Goal: Task Accomplishment & Management: Complete application form

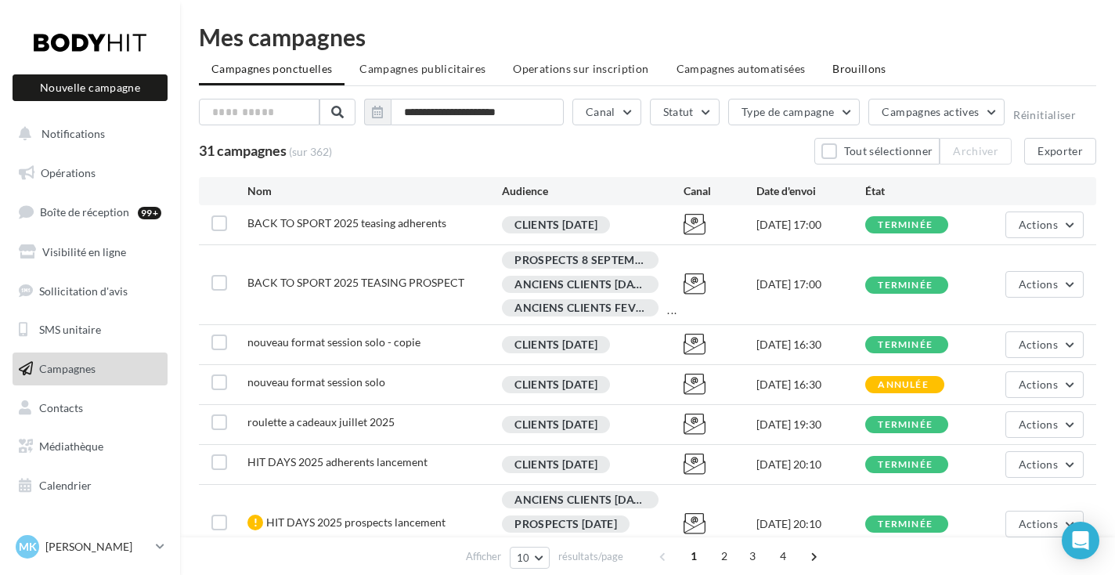
click at [837, 69] on span "Brouillons" at bounding box center [860, 68] width 54 height 13
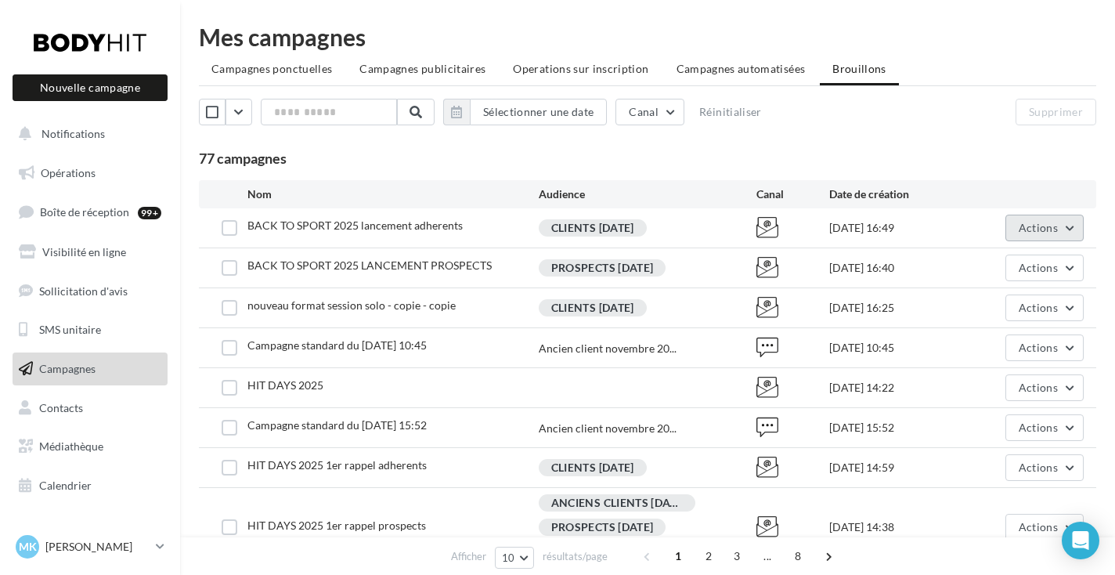
click at [1036, 228] on span "Actions" at bounding box center [1038, 227] width 39 height 13
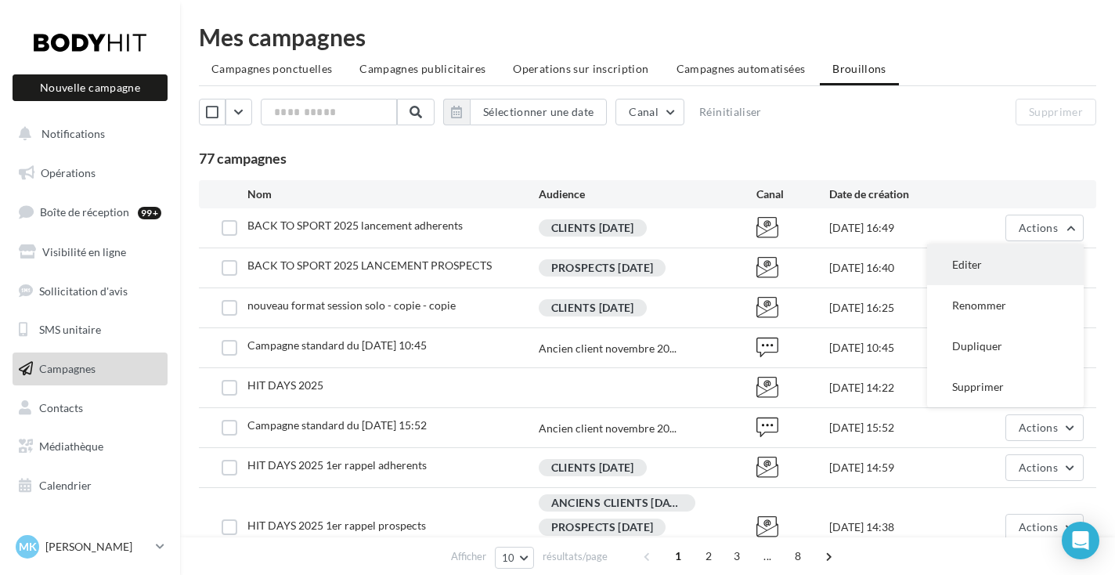
click at [990, 257] on button "Editer" at bounding box center [1005, 264] width 157 height 41
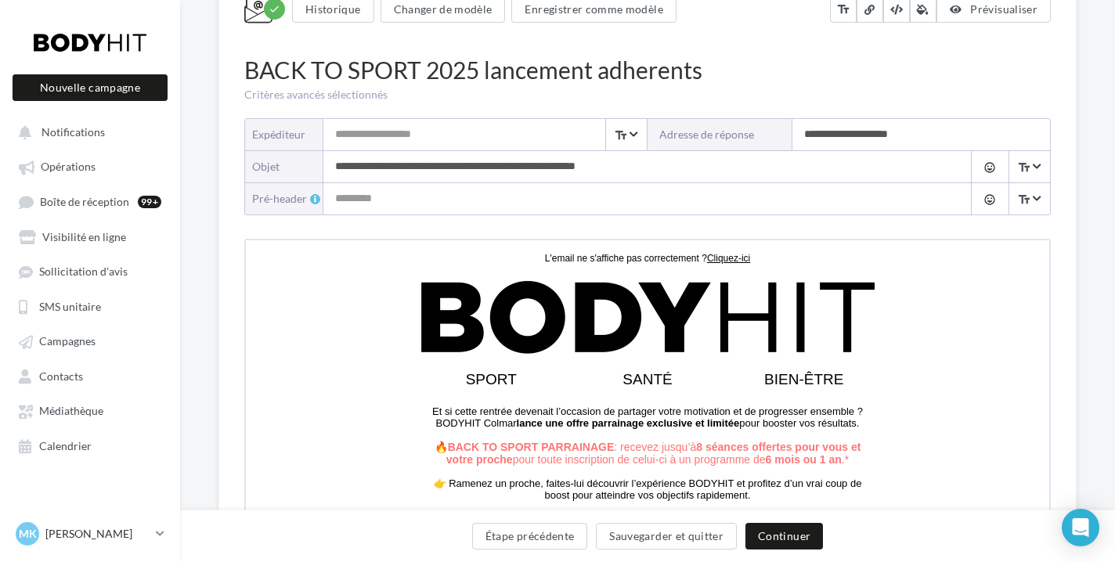
scroll to position [158, 0]
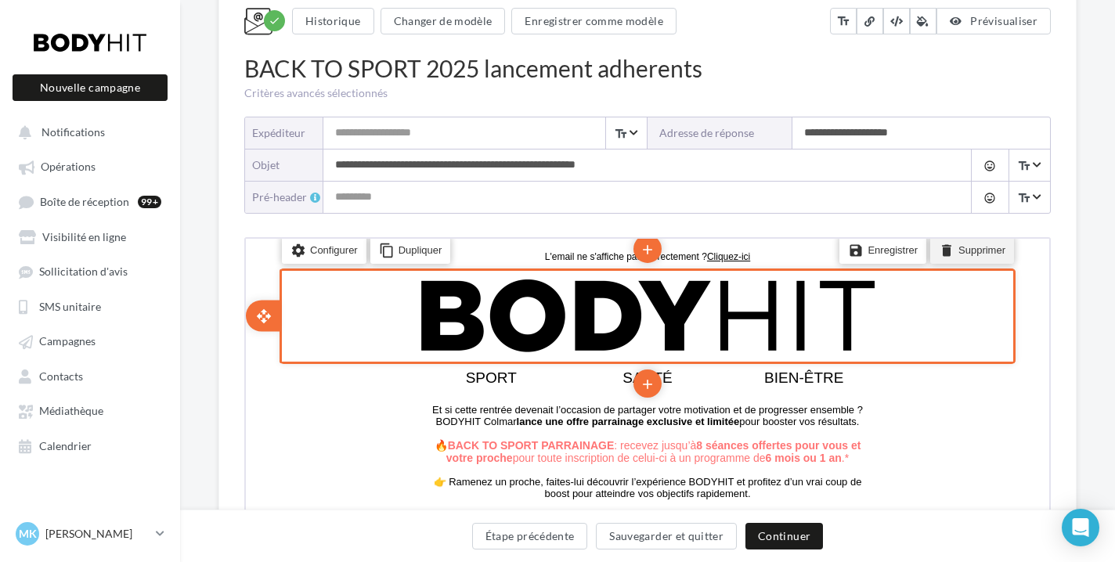
click at [985, 251] on li "delete Supprimer" at bounding box center [971, 248] width 84 height 27
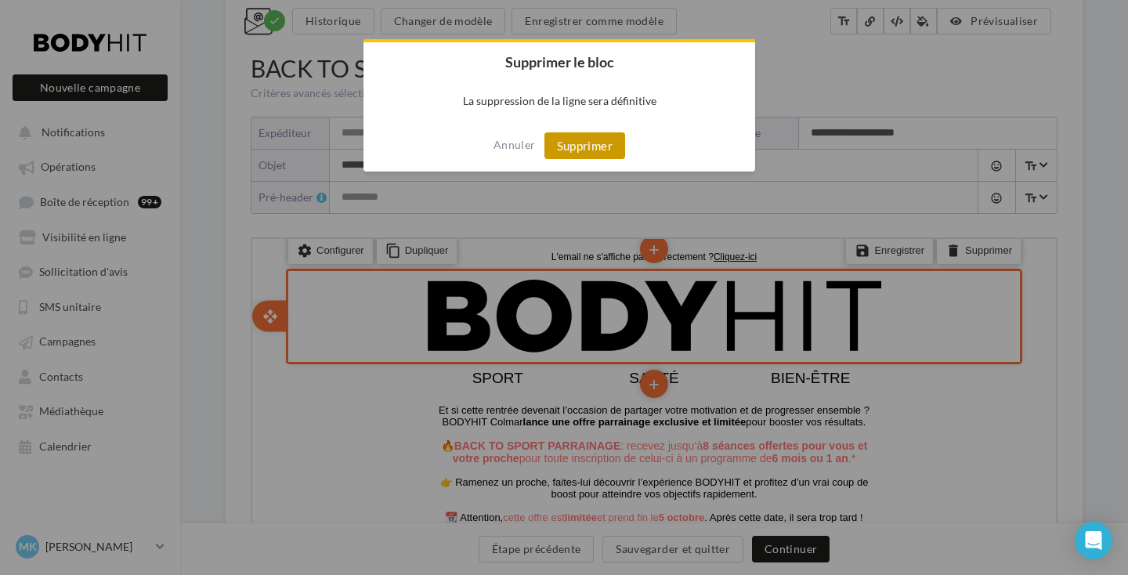
click at [590, 138] on button "Supprimer" at bounding box center [584, 145] width 81 height 27
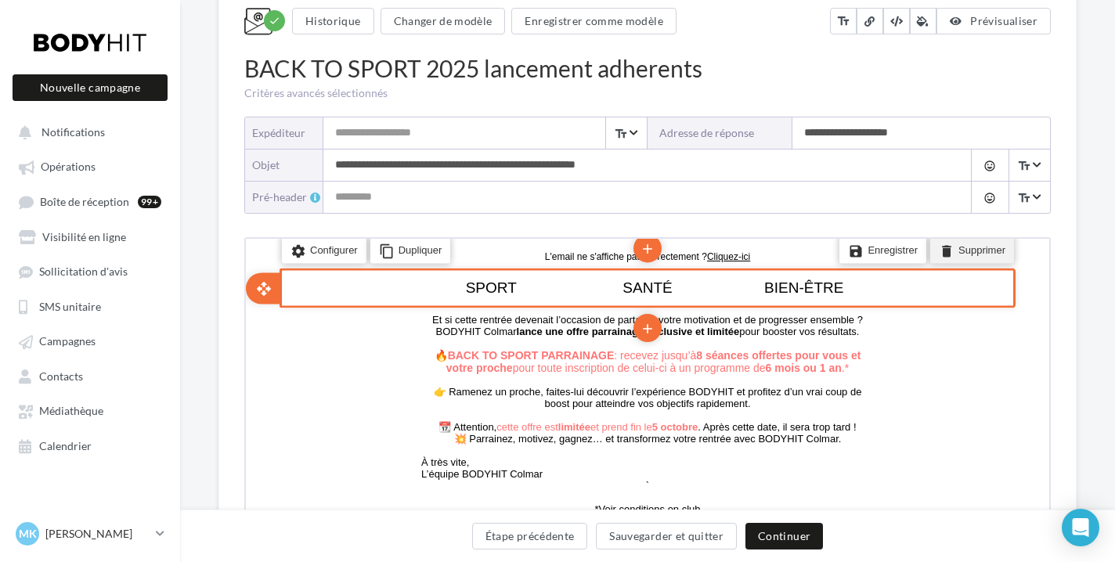
click at [953, 250] on icon "delete" at bounding box center [946, 248] width 16 height 22
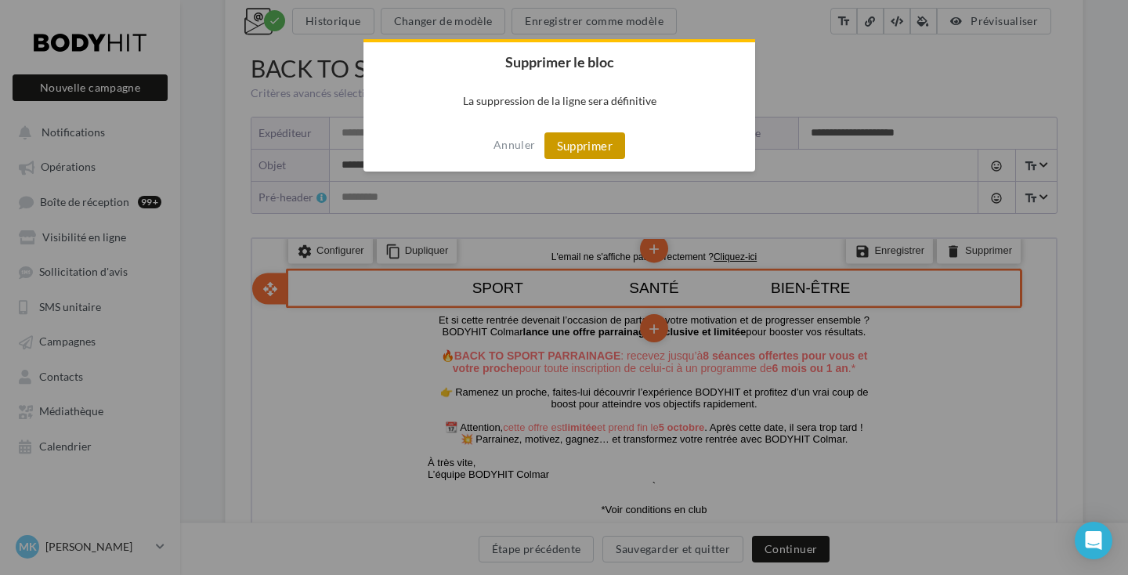
click at [594, 141] on button "Supprimer" at bounding box center [584, 145] width 81 height 27
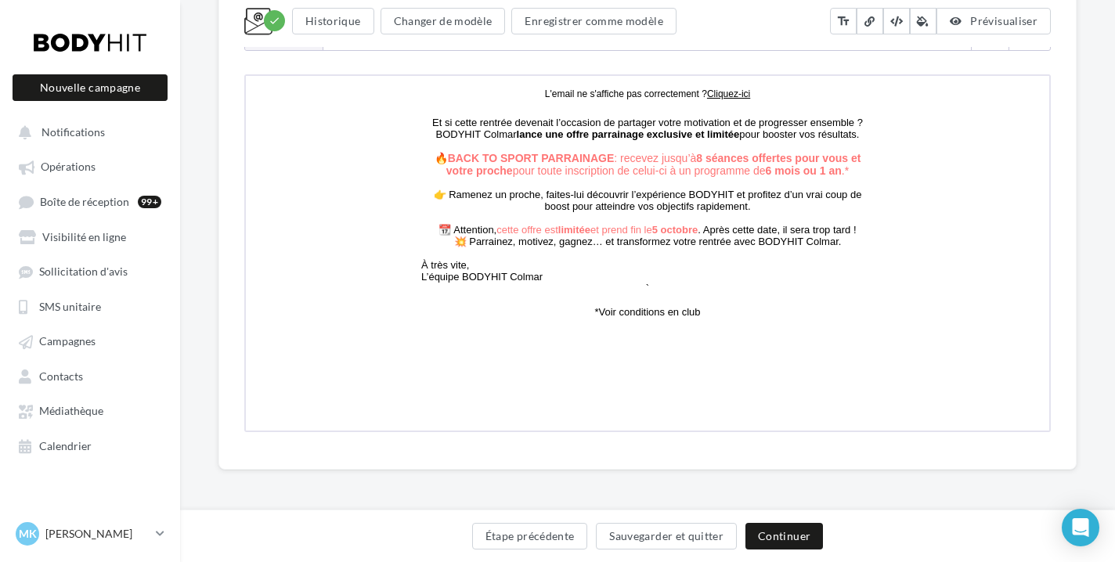
scroll to position [318, 0]
type input "**********"
click at [540, 535] on button "Étape précédente" at bounding box center [530, 536] width 116 height 27
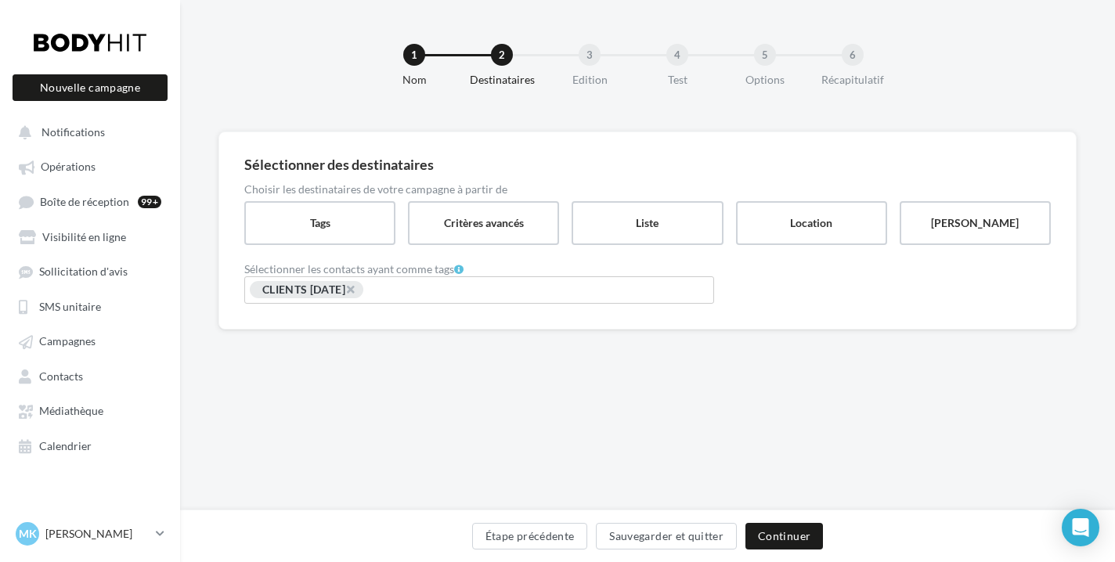
scroll to position [3, 0]
click at [355, 287] on span "×" at bounding box center [349, 289] width 9 height 15
click at [370, 287] on input "Rechercher ou sélectionner un tag" at bounding box center [479, 289] width 462 height 18
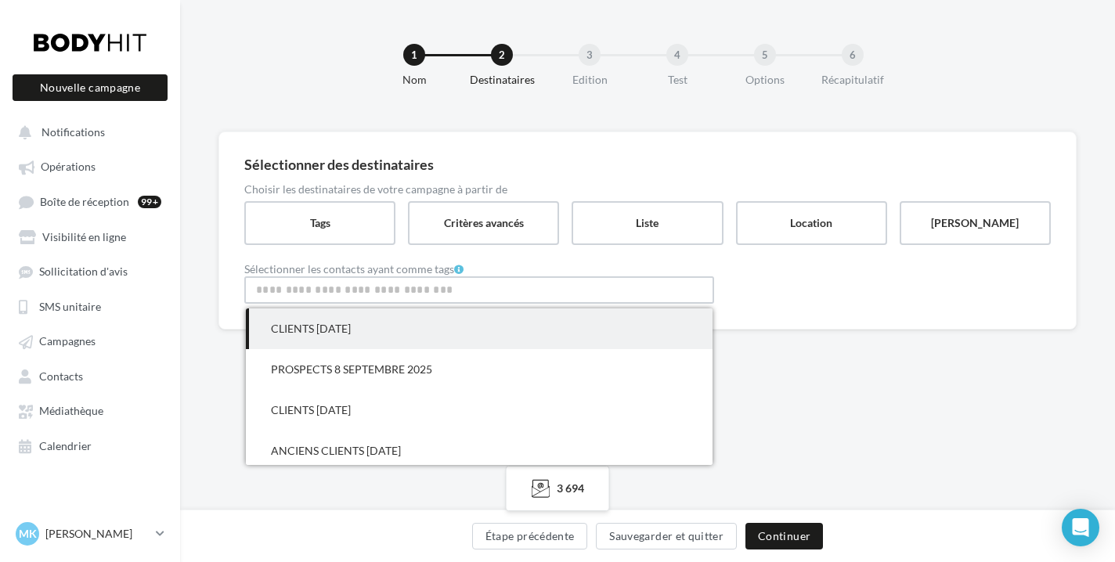
click at [378, 329] on span "CLIENTS [DATE]" at bounding box center [479, 329] width 467 height 41
click at [813, 352] on div "Sélectionner des destinataires Choisir les destinataires de votre campagne à pa…" at bounding box center [647, 257] width 935 height 250
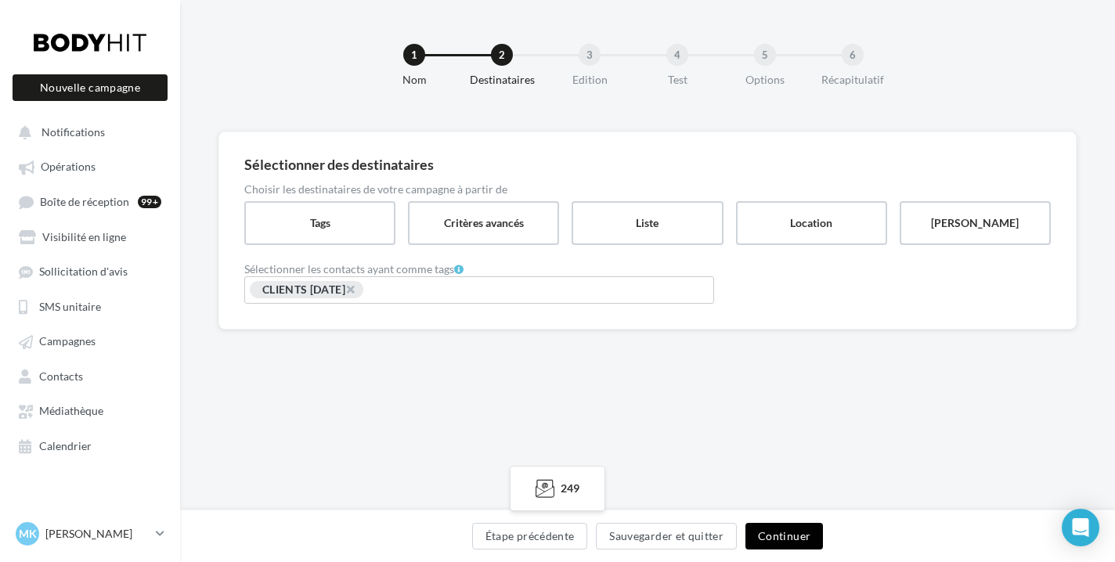
click at [788, 532] on button "Continuer" at bounding box center [785, 536] width 78 height 27
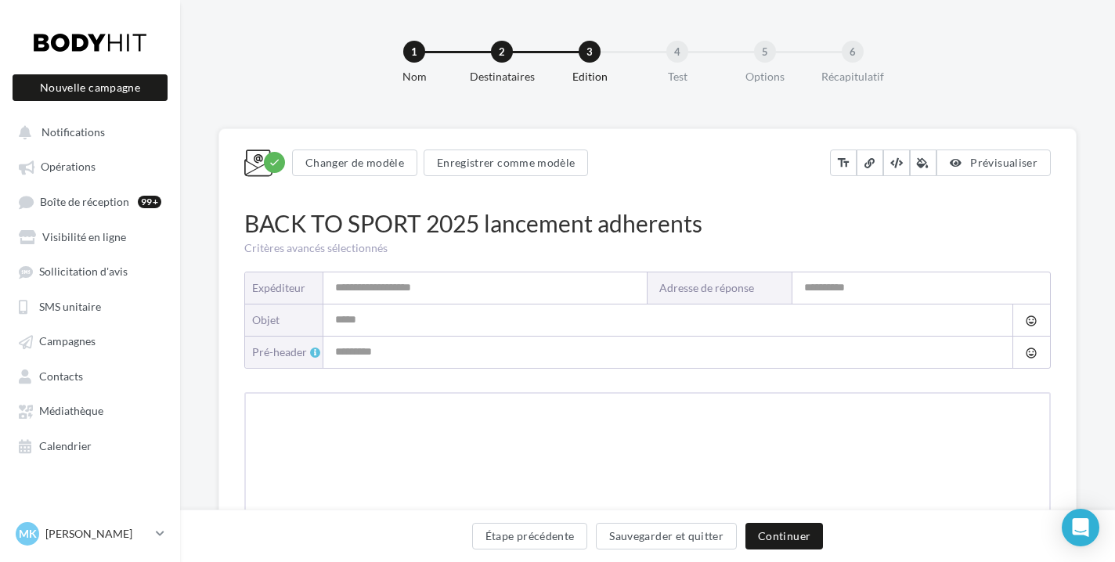
type input "**********"
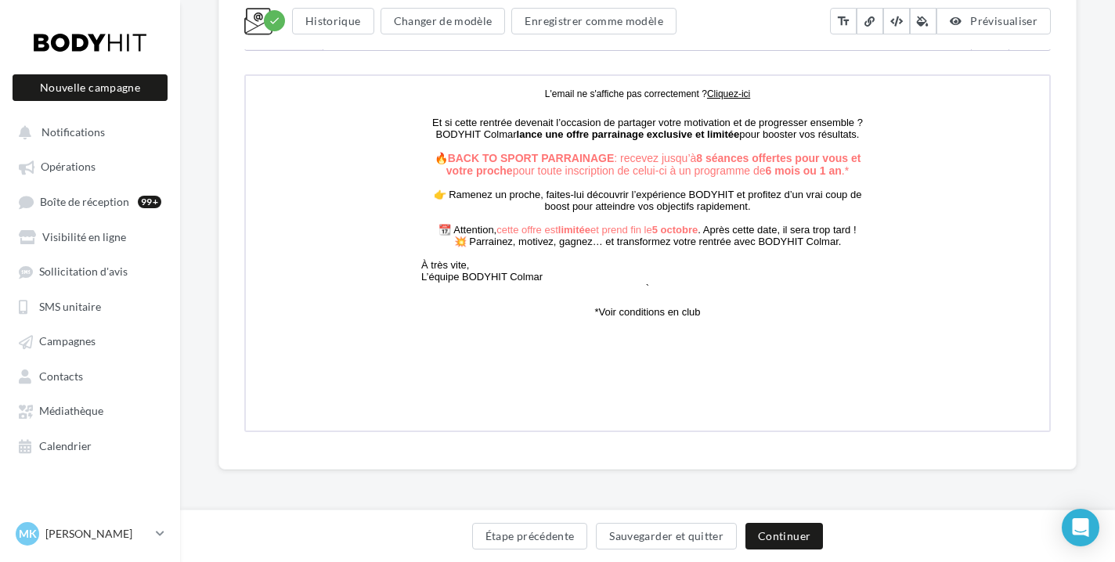
scroll to position [320, 0]
click at [794, 533] on button "Continuer" at bounding box center [785, 536] width 78 height 27
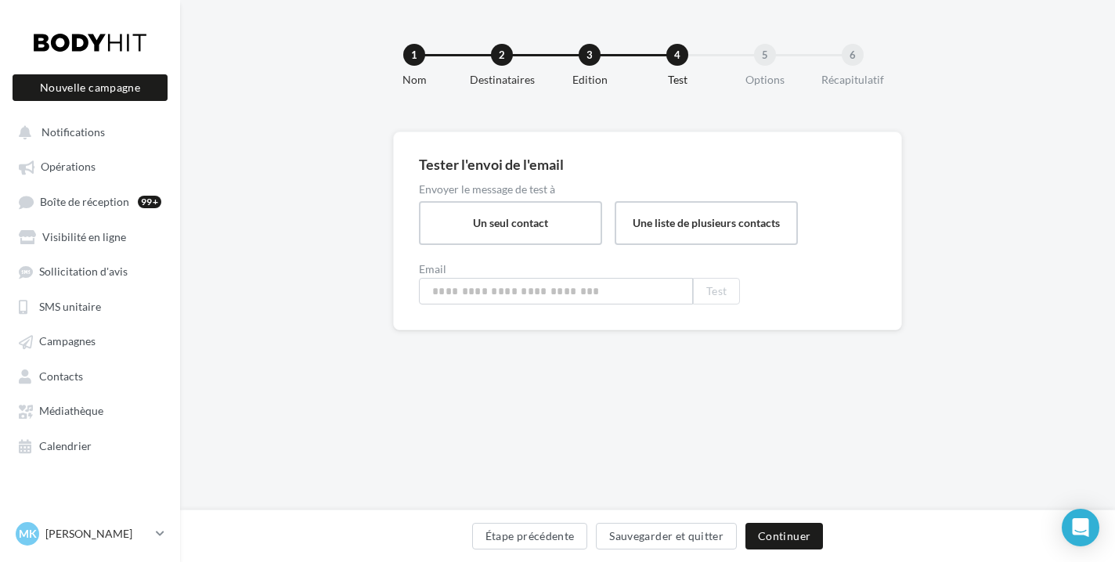
type input "**********"
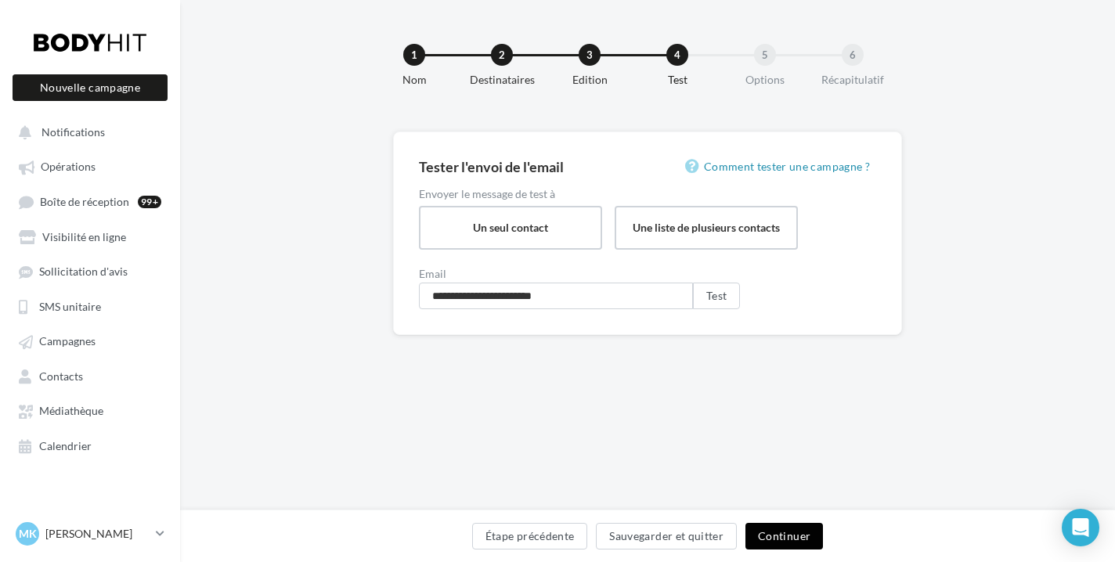
click at [800, 545] on button "Continuer" at bounding box center [785, 536] width 78 height 27
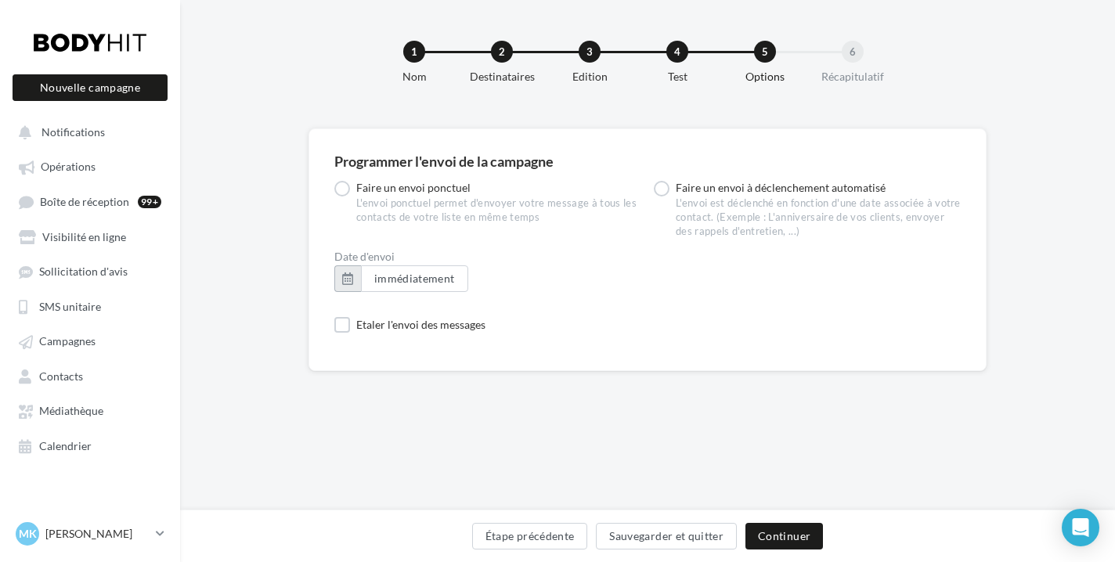
click at [340, 280] on button "button" at bounding box center [347, 279] width 27 height 27
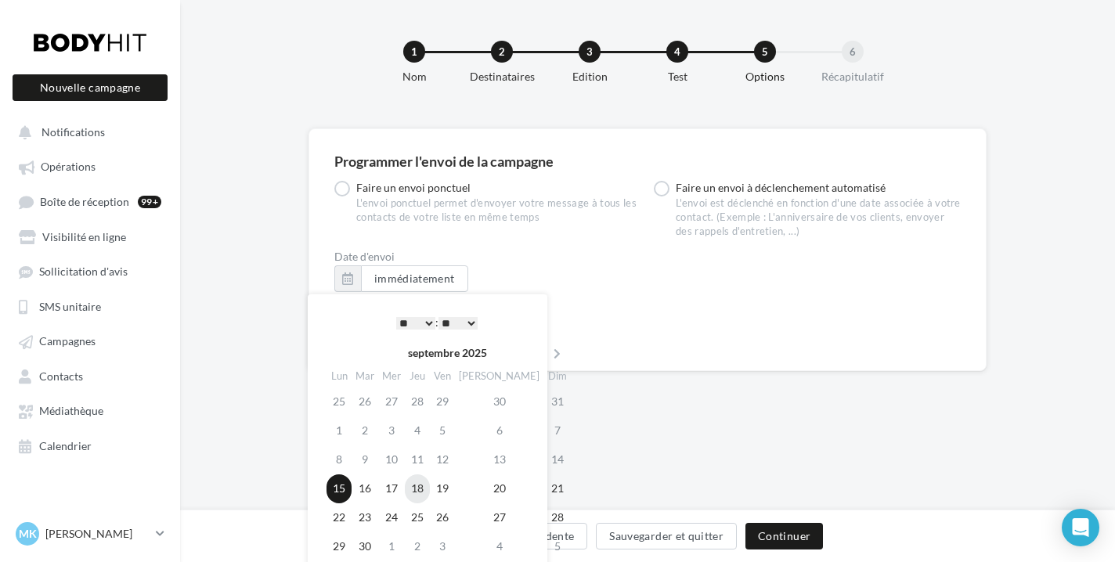
click at [427, 486] on td "18" at bounding box center [417, 489] width 25 height 29
click at [721, 427] on div "Programmer l'envoi de la campagne Faire un envoi ponctuel L'envoi ponctuel perm…" at bounding box center [647, 392] width 935 height 528
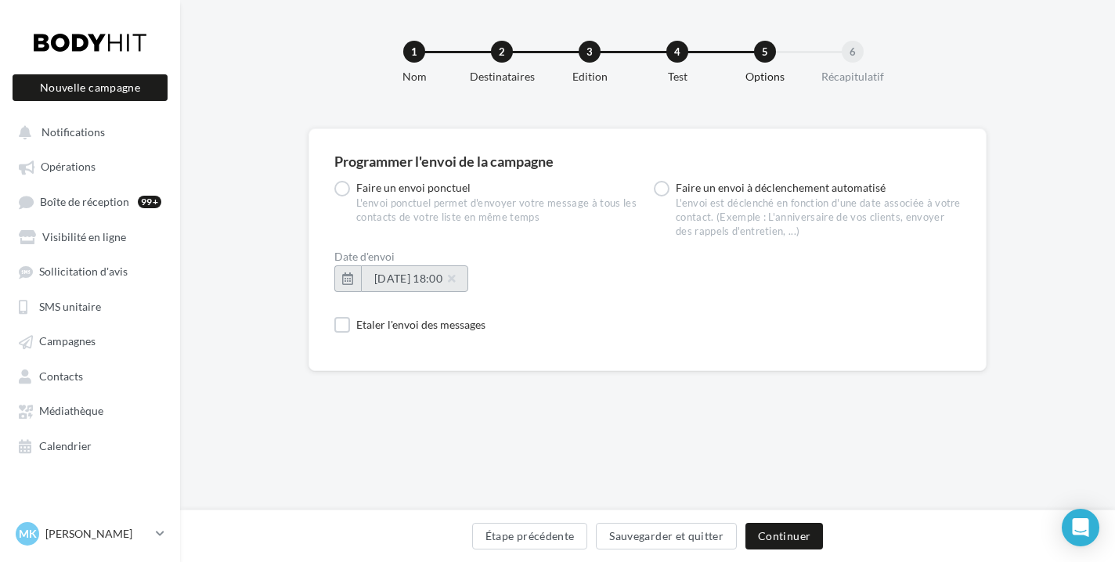
click at [453, 280] on span "18/09/2025 à 18:00" at bounding box center [414, 278] width 81 height 13
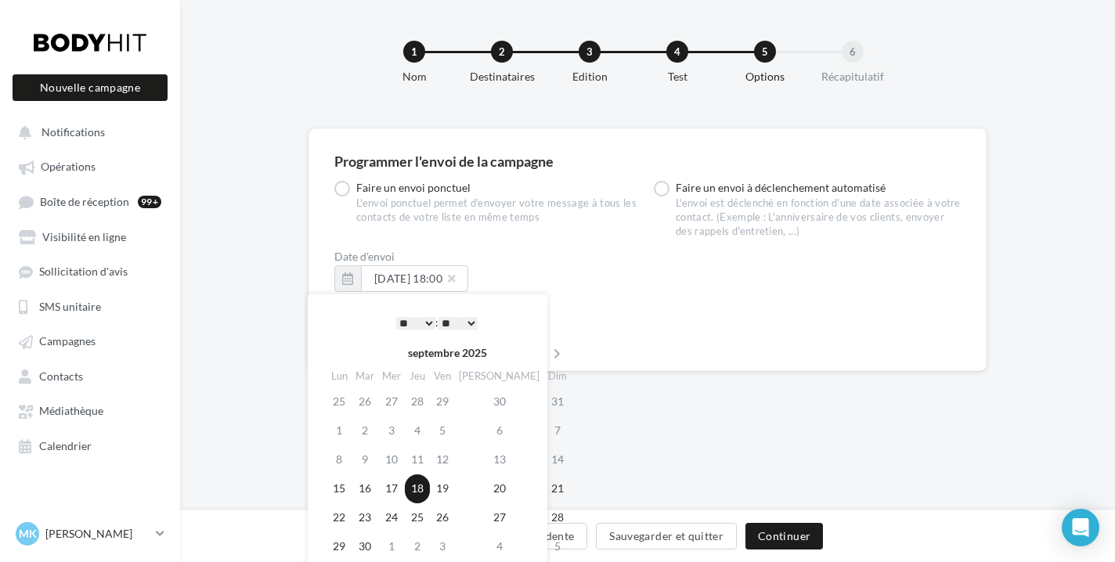
click at [705, 356] on div "Programmer l'envoi de la campagne Faire un envoi ponctuel L'envoi ponctuel perm…" at bounding box center [648, 249] width 678 height 243
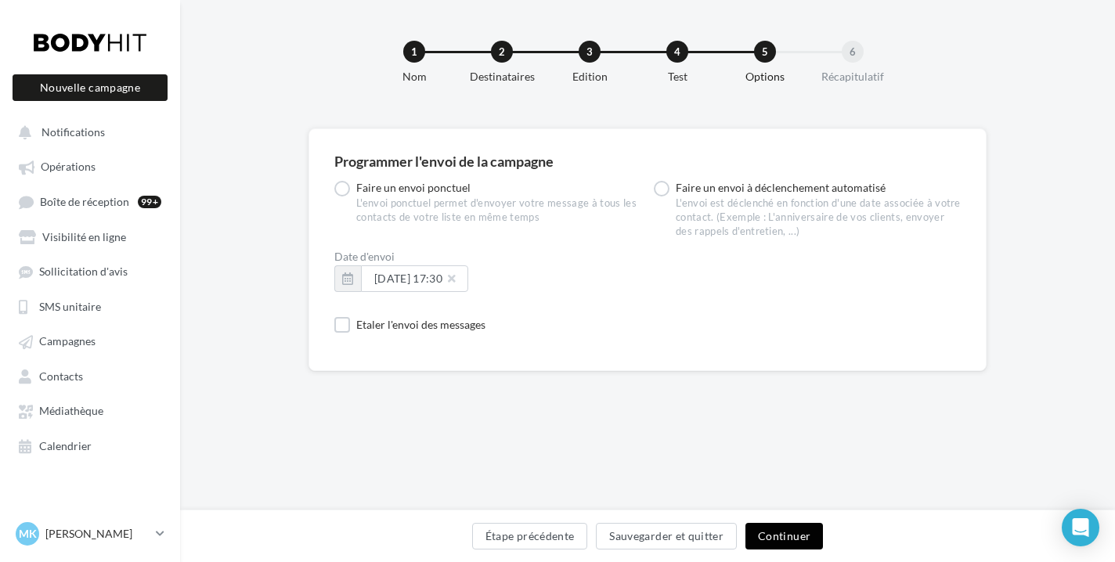
click at [772, 527] on button "Continuer" at bounding box center [785, 536] width 78 height 27
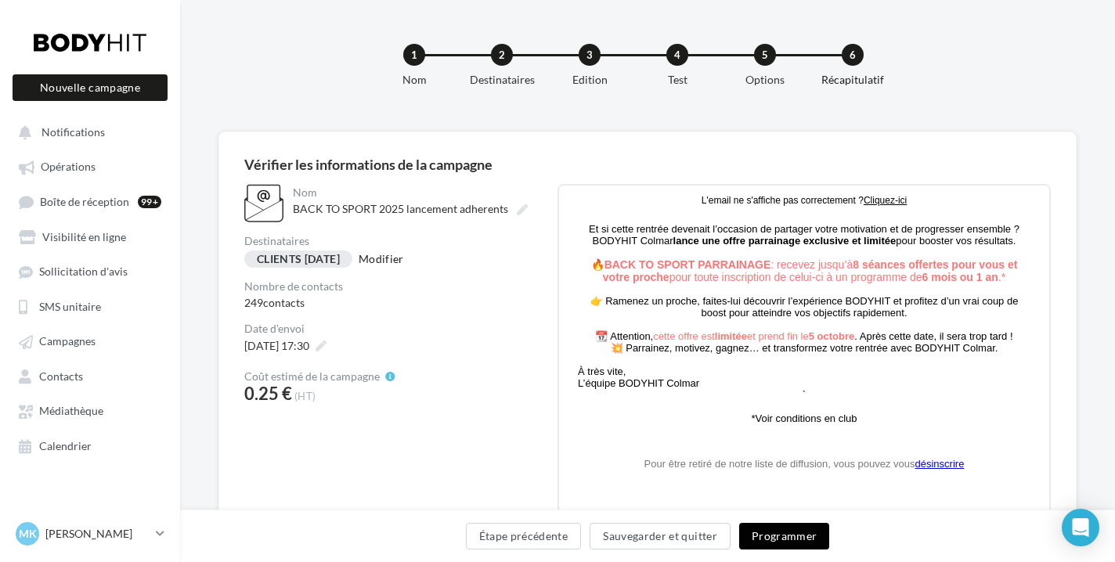
click at [793, 543] on button "Programmer" at bounding box center [784, 536] width 91 height 27
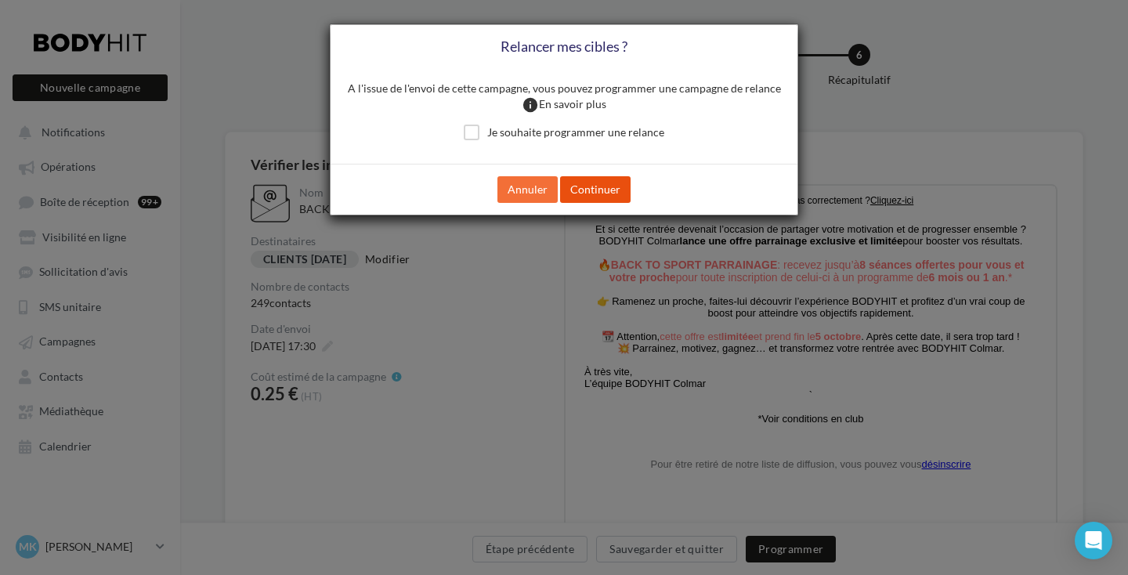
click at [608, 195] on button "Continuer" at bounding box center [595, 189] width 70 height 27
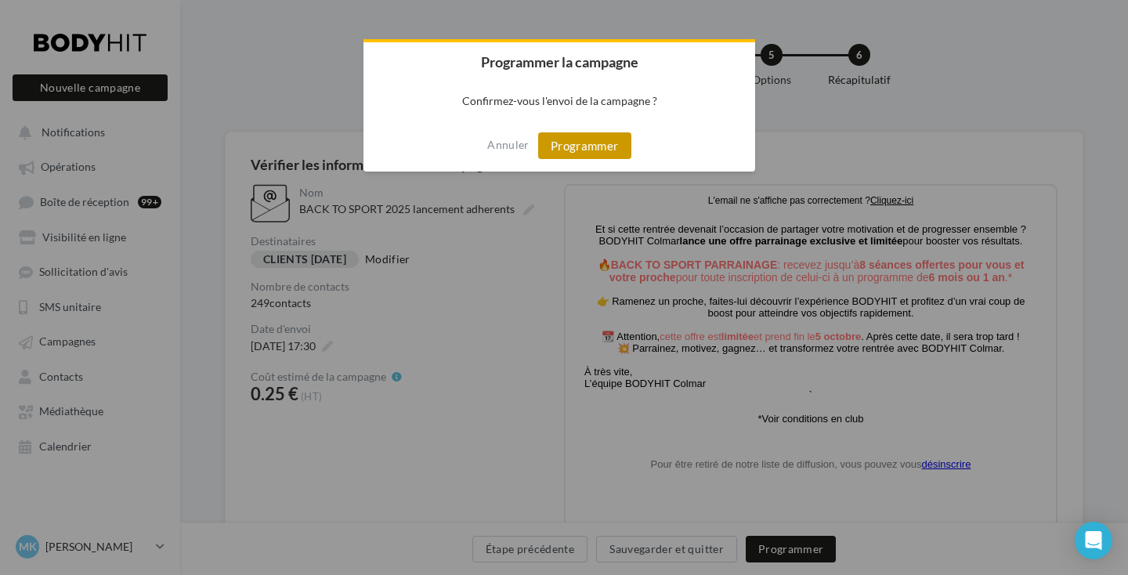
click at [594, 149] on button "Programmer" at bounding box center [584, 145] width 93 height 27
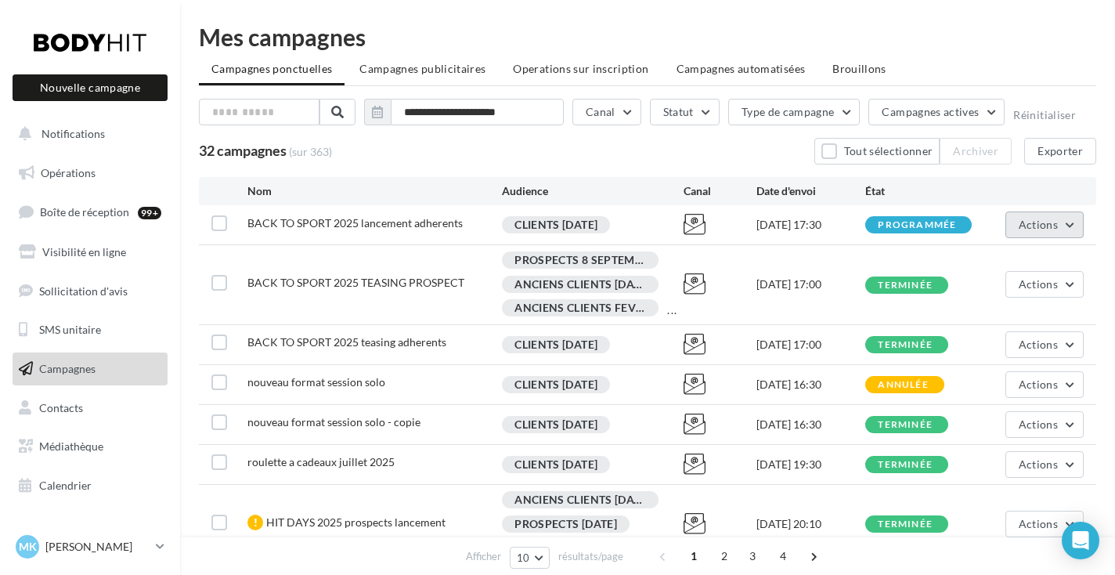
click at [1022, 222] on span "Actions" at bounding box center [1038, 224] width 39 height 13
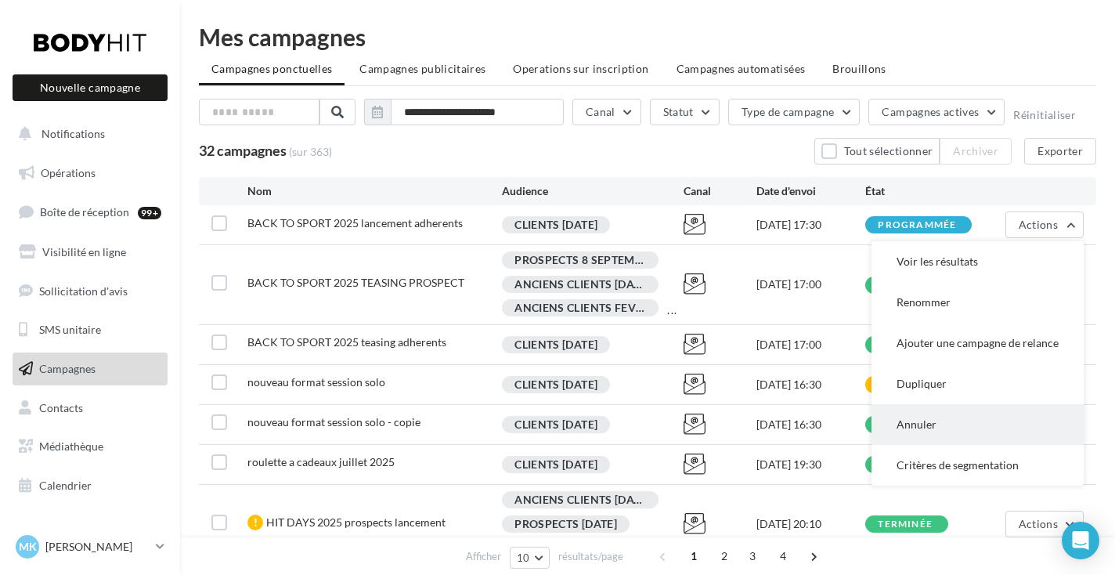
click at [923, 423] on button "Annuler" at bounding box center [978, 424] width 212 height 41
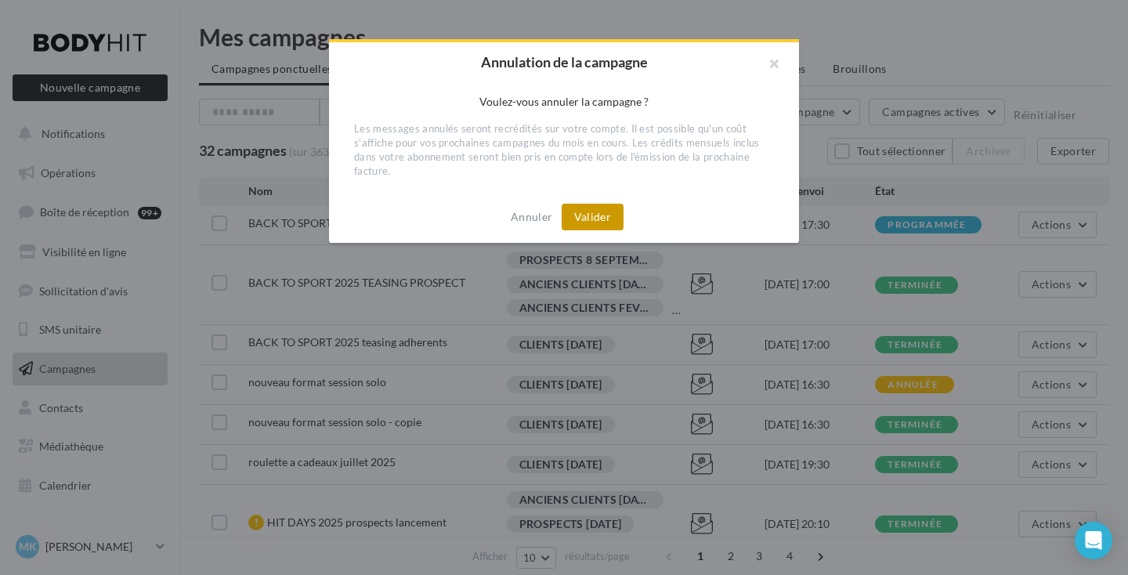
click at [593, 217] on button "Valider" at bounding box center [593, 217] width 62 height 27
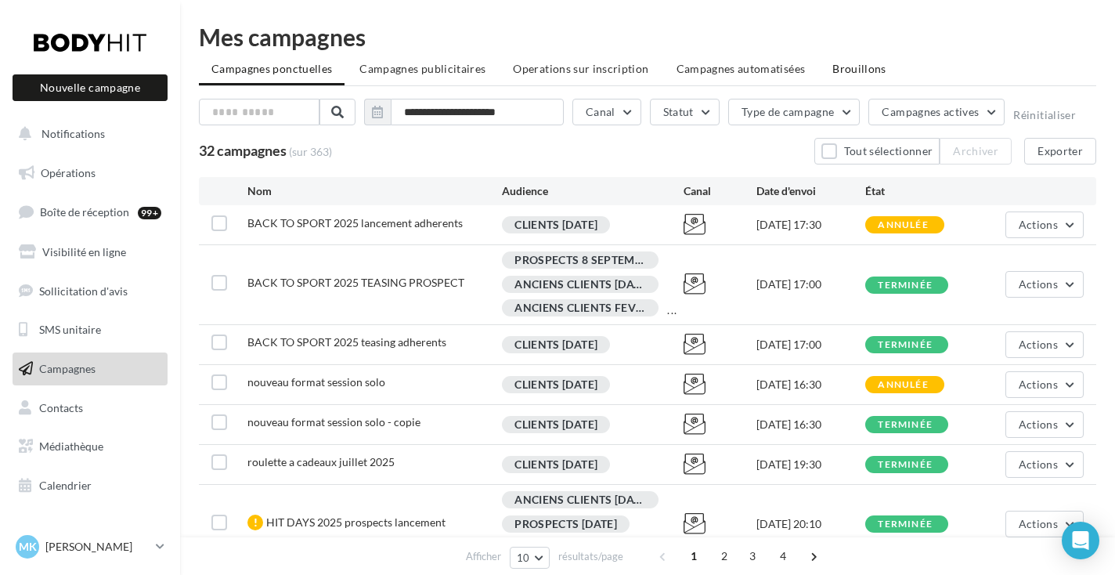
click at [838, 70] on span "Brouillons" at bounding box center [860, 68] width 54 height 13
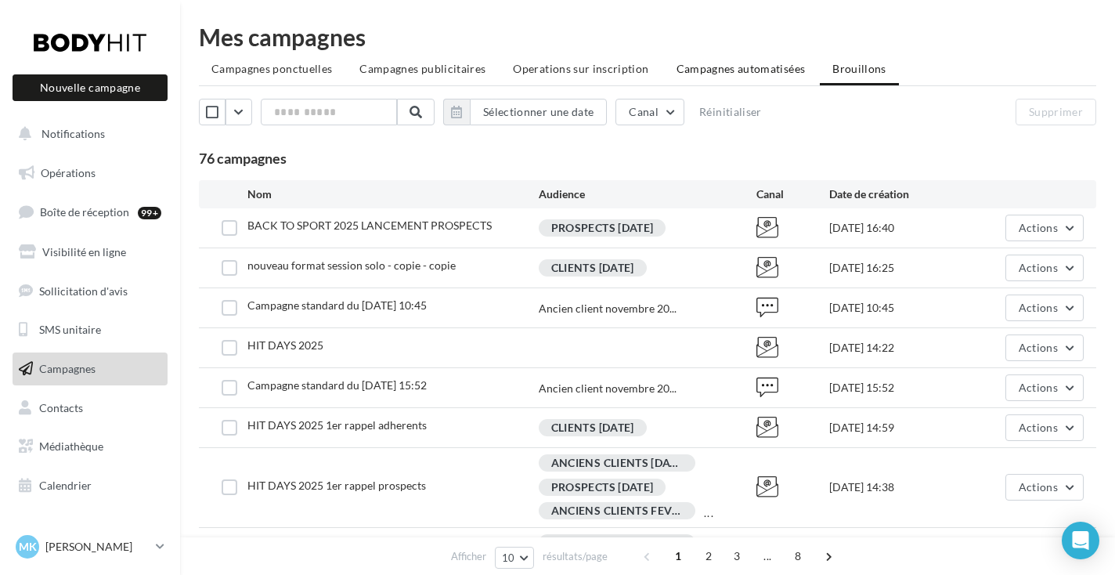
click at [717, 71] on span "Campagnes automatisées" at bounding box center [741, 68] width 129 height 13
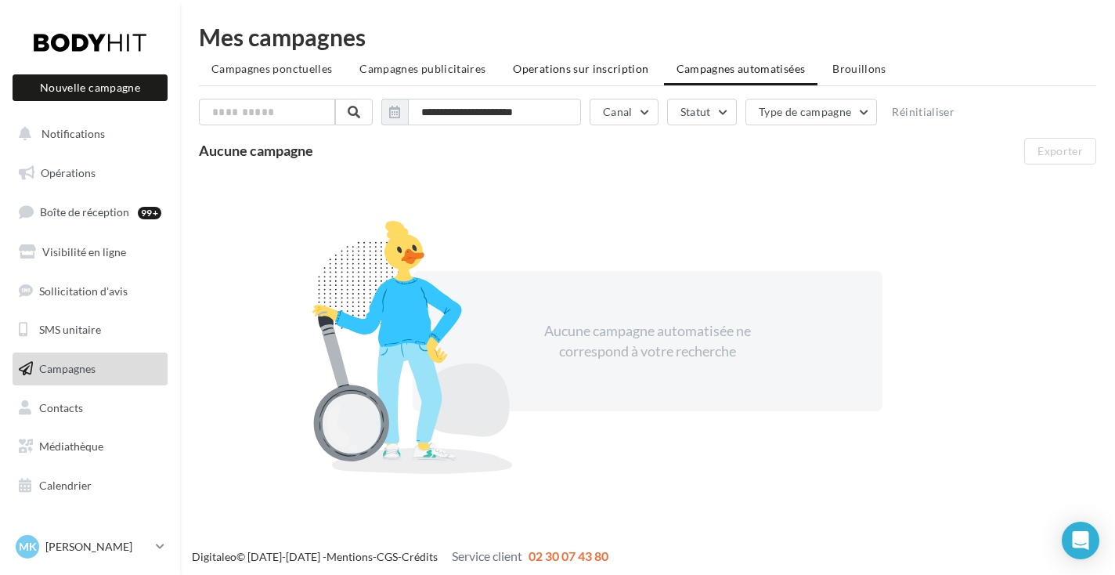
click at [565, 56] on li "Operations sur inscription" at bounding box center [581, 69] width 161 height 28
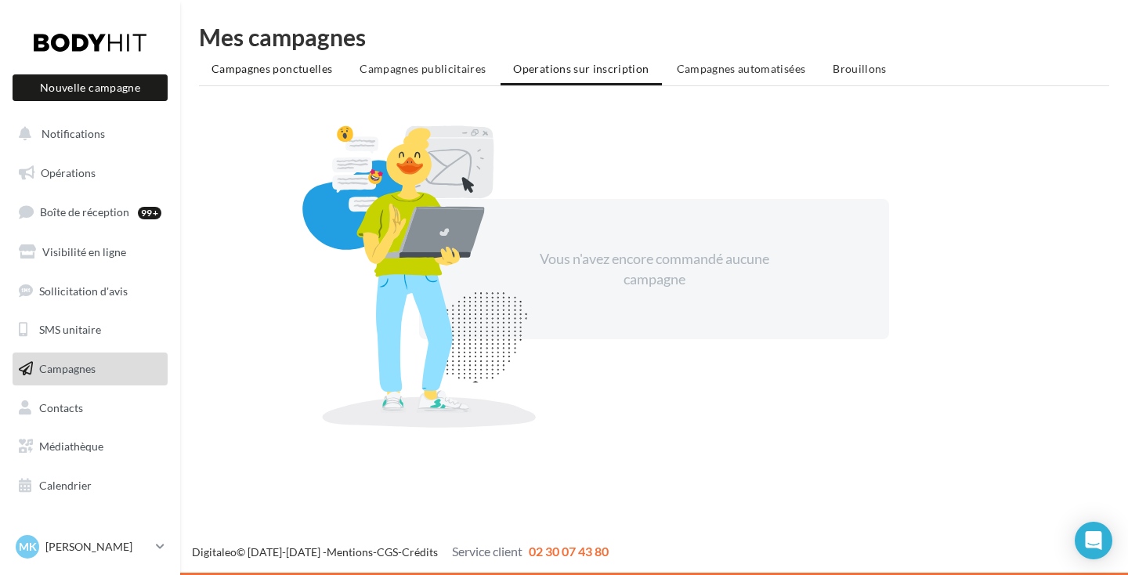
click at [308, 71] on span "Campagnes ponctuelles" at bounding box center [271, 68] width 121 height 13
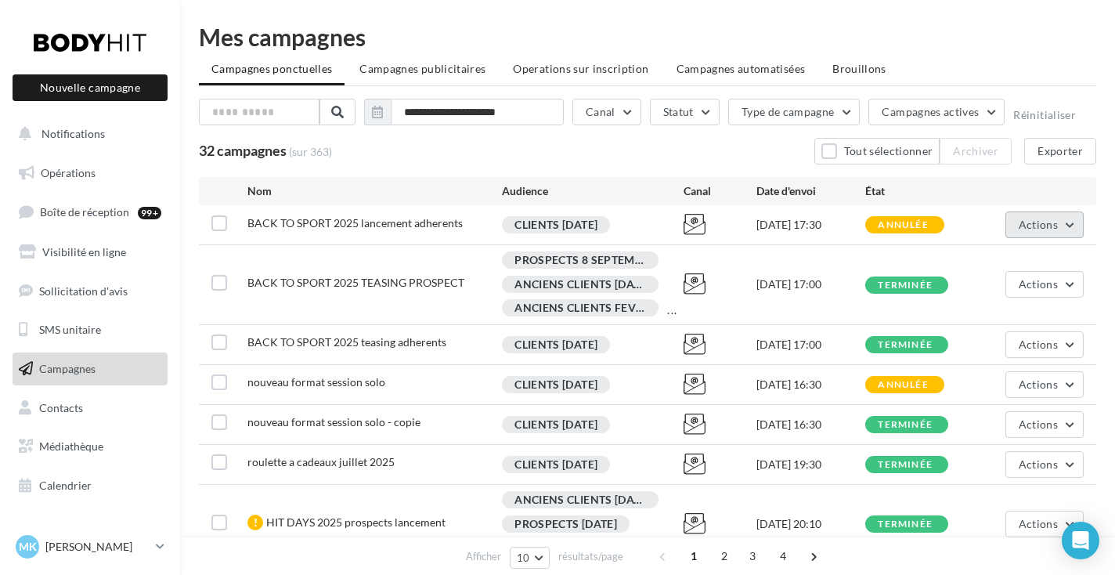
click at [1046, 216] on button "Actions" at bounding box center [1045, 224] width 78 height 27
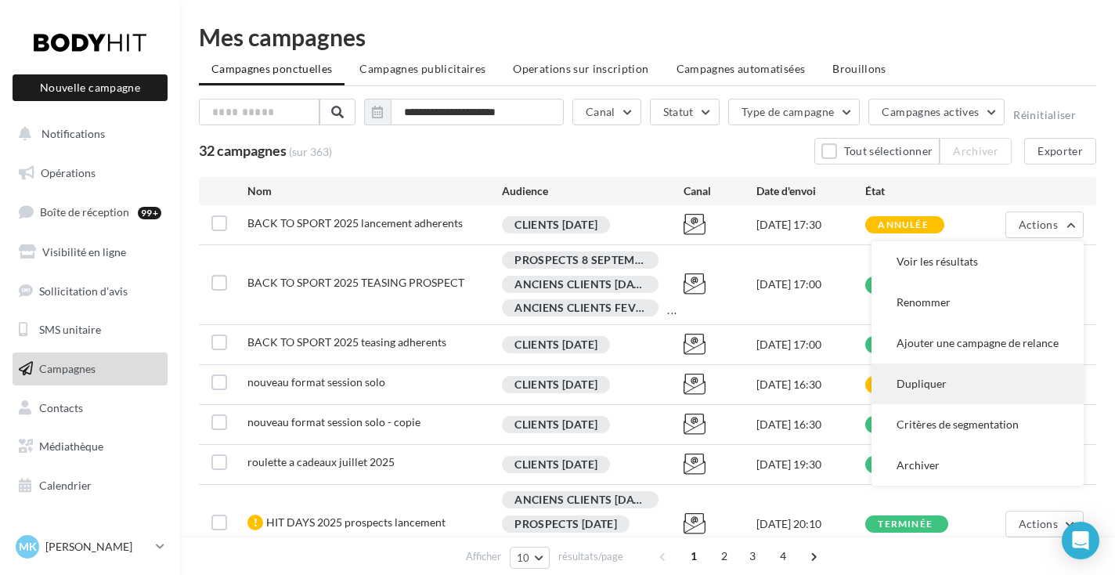
click at [941, 390] on button "Dupliquer" at bounding box center [978, 383] width 212 height 41
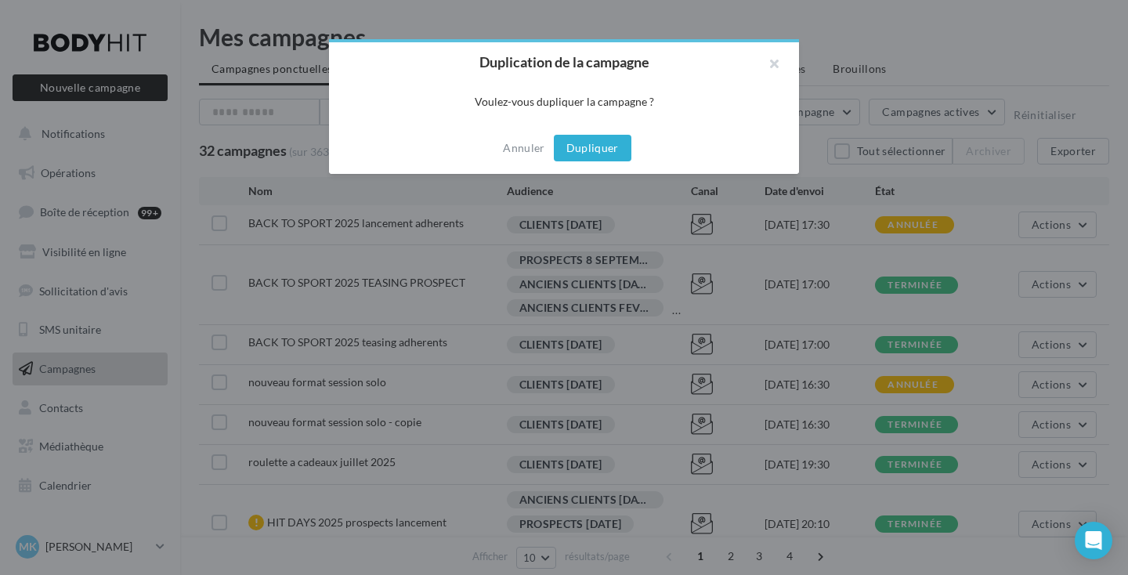
click at [604, 142] on button "Dupliquer" at bounding box center [593, 148] width 78 height 27
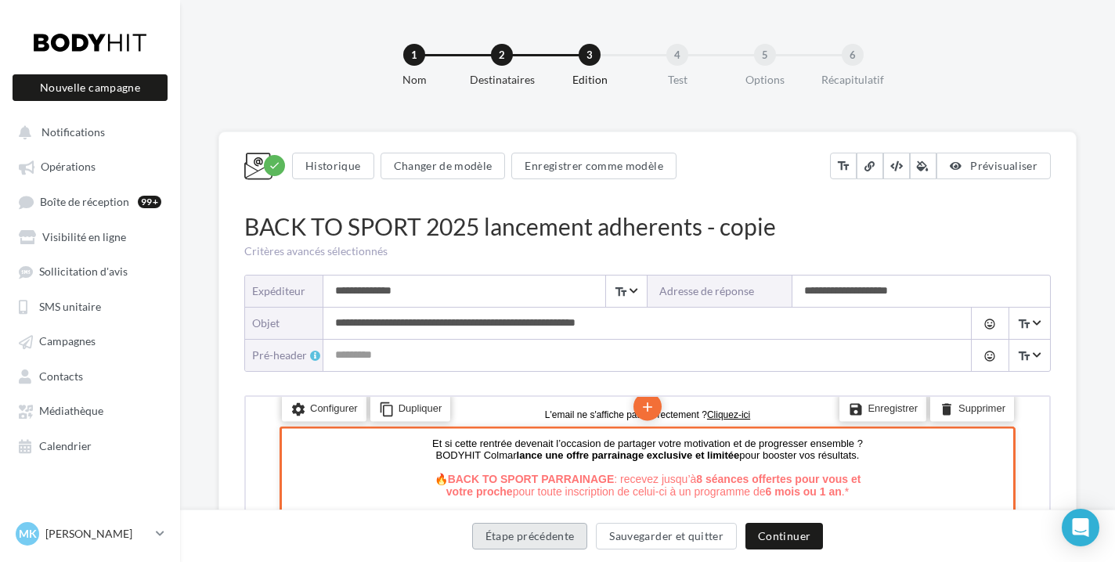
click at [522, 540] on button "Étape précédente" at bounding box center [530, 536] width 116 height 27
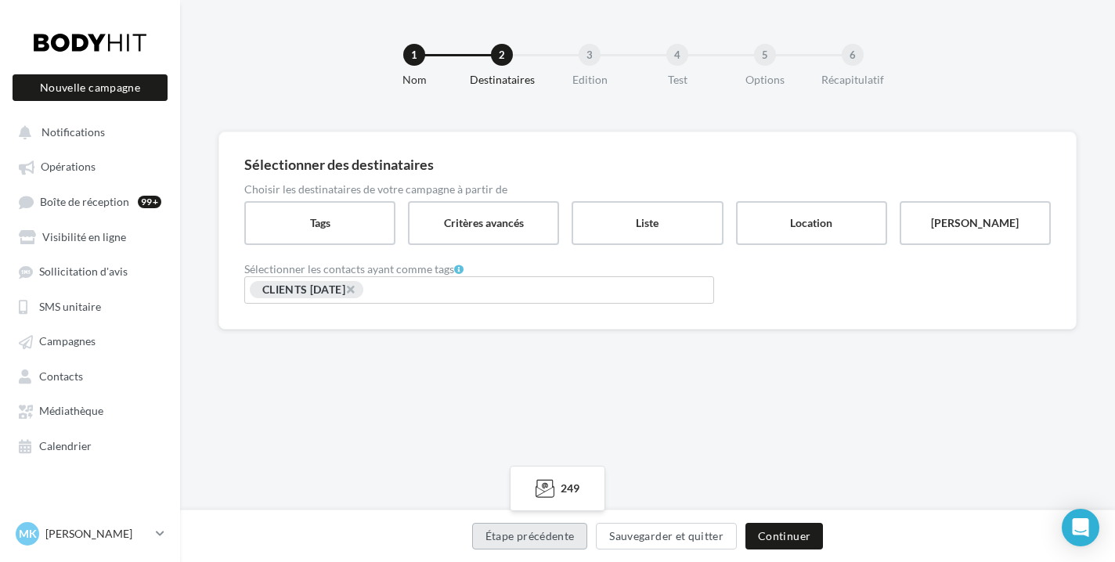
click at [526, 537] on button "Étape précédente" at bounding box center [530, 536] width 116 height 27
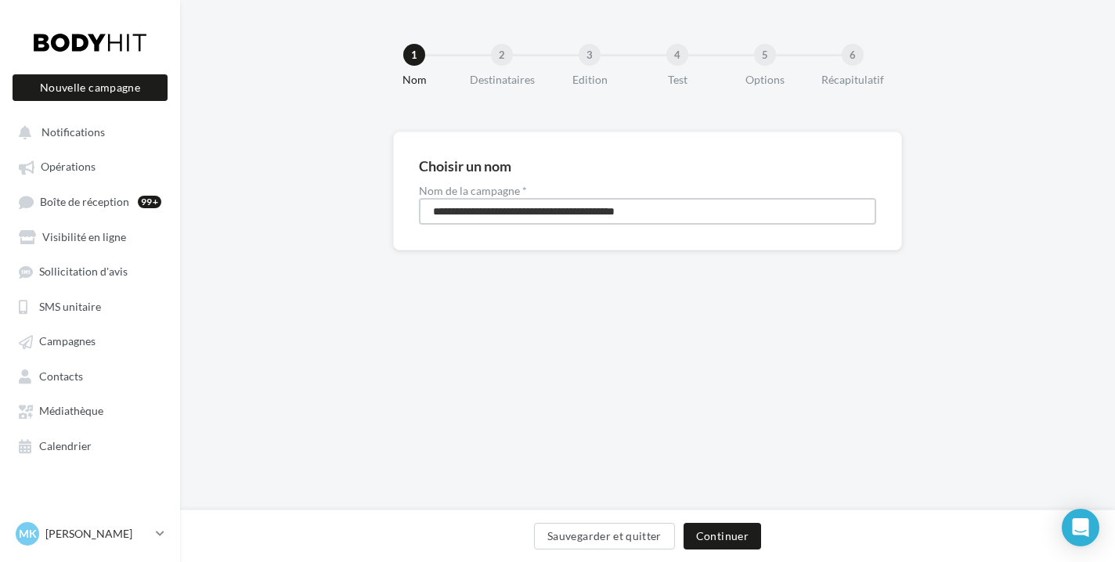
click at [712, 215] on input "**********" at bounding box center [647, 211] width 457 height 27
type input "**********"
click at [725, 536] on button "Continuer" at bounding box center [723, 536] width 78 height 27
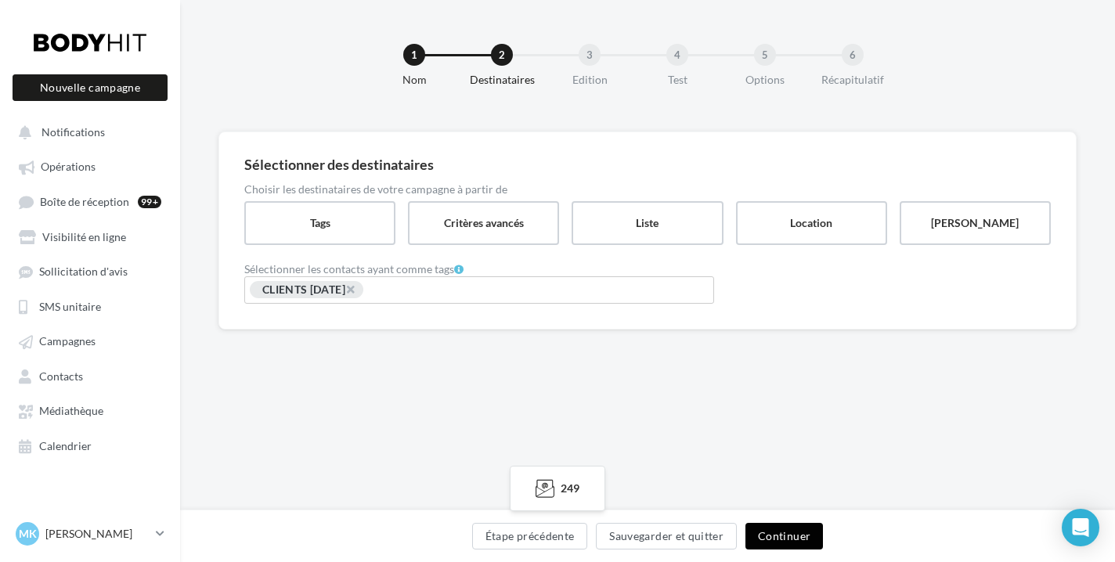
click at [798, 542] on button "Continuer" at bounding box center [785, 536] width 78 height 27
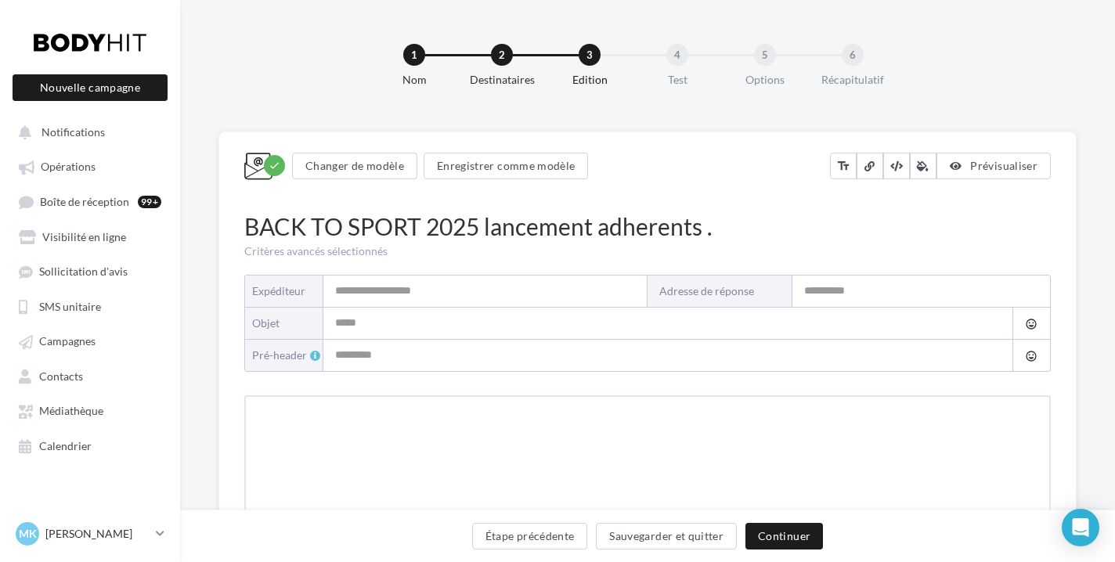
type input "**********"
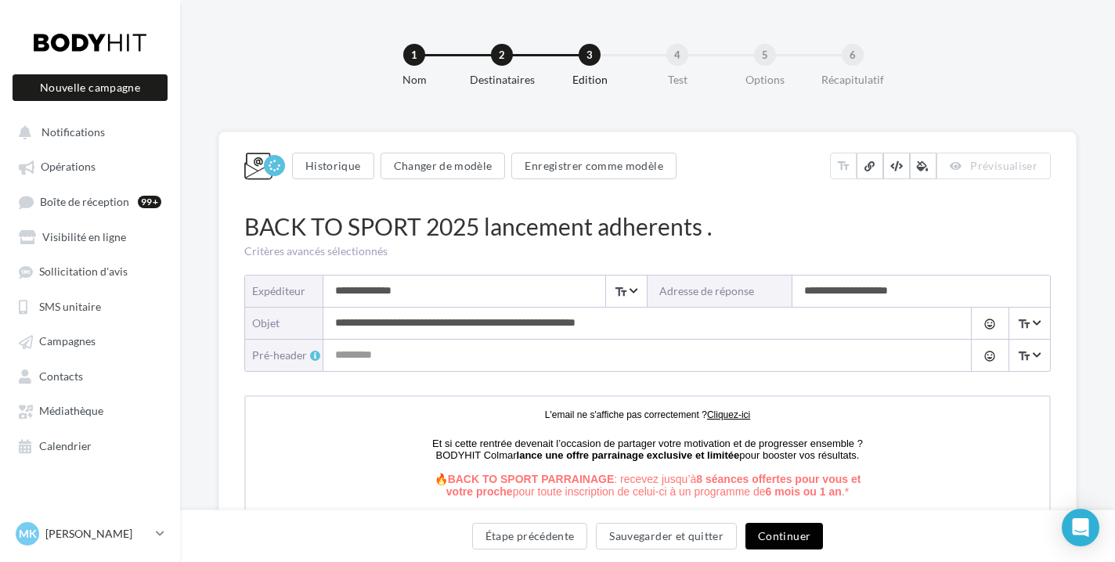
click at [799, 542] on button "Continuer" at bounding box center [785, 536] width 78 height 27
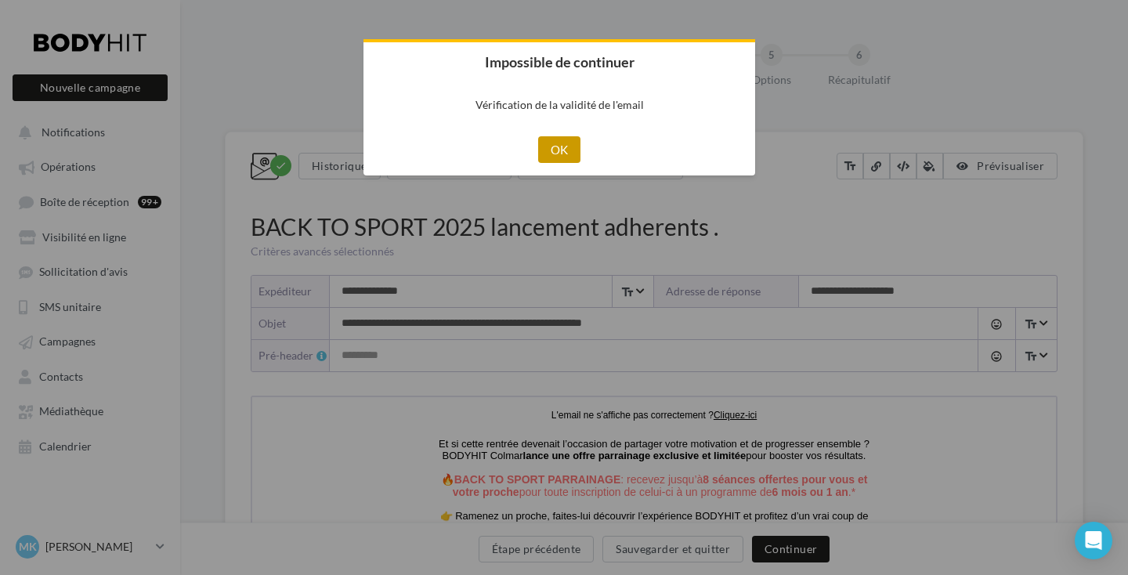
click at [552, 157] on button "OK" at bounding box center [559, 149] width 43 height 27
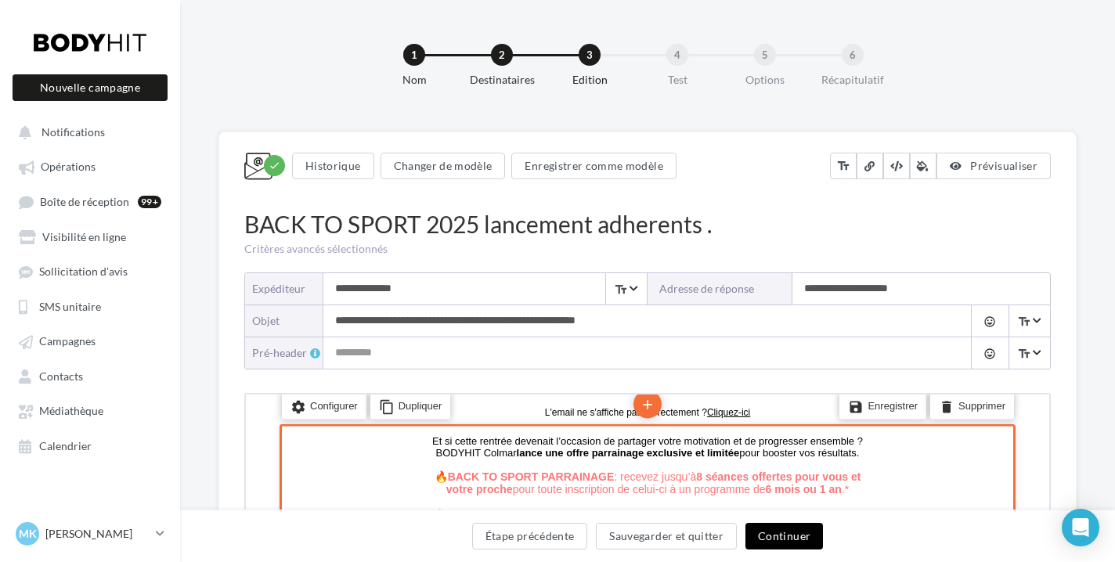
click at [791, 529] on button "Continuer" at bounding box center [785, 536] width 78 height 27
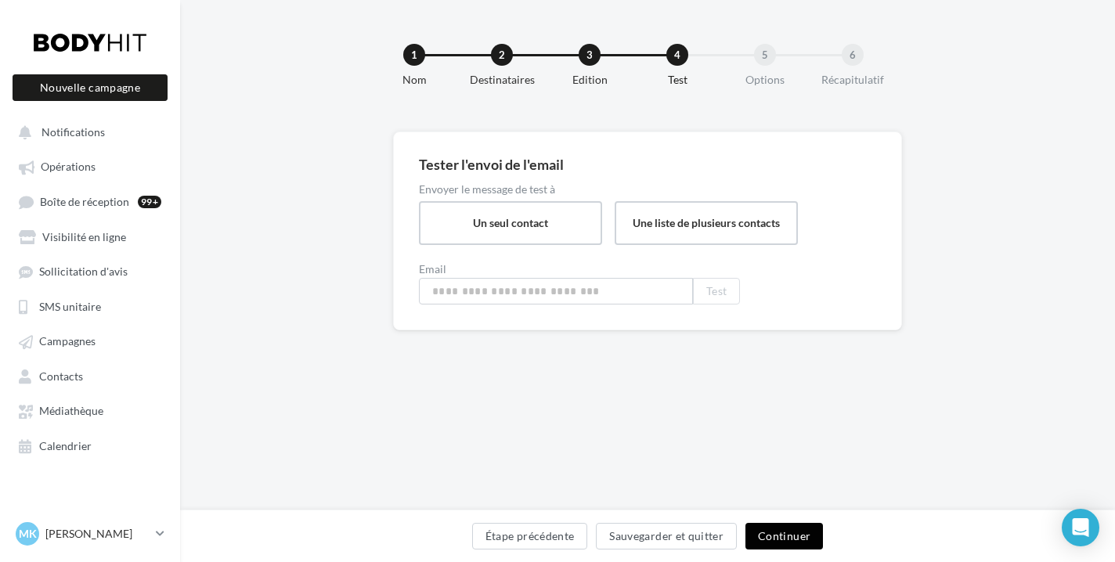
type input "**********"
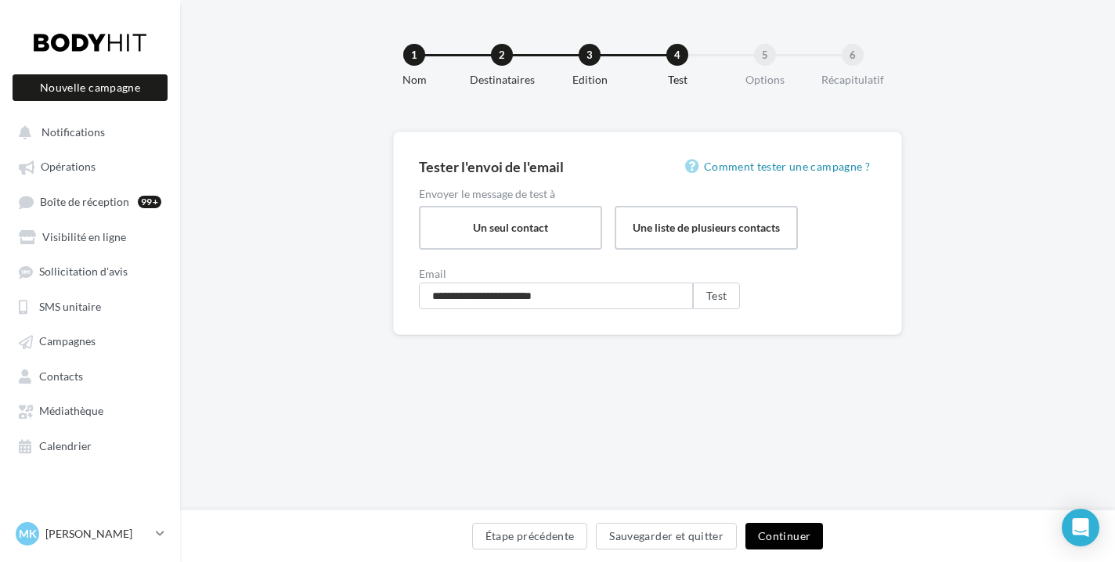
click at [796, 540] on button "Continuer" at bounding box center [785, 536] width 78 height 27
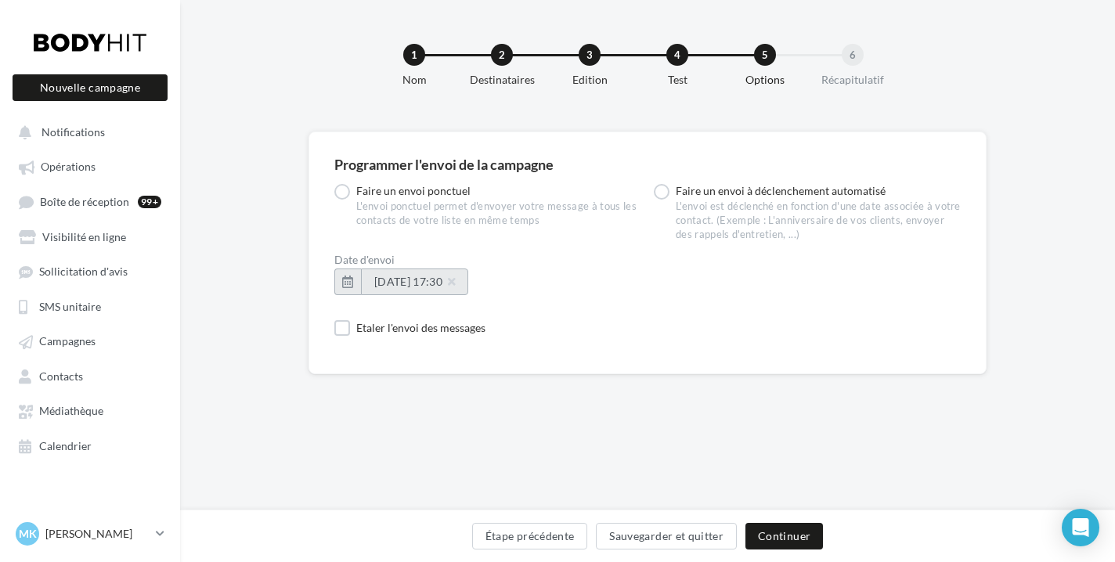
click at [388, 270] on button "18/09/2025 à 17:30" at bounding box center [414, 282] width 107 height 27
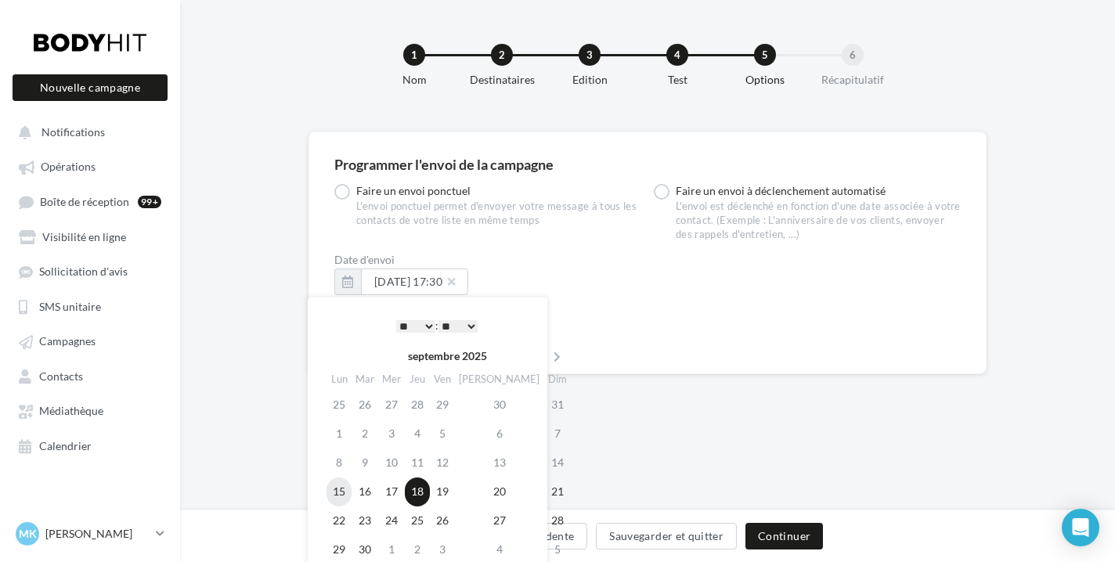
click at [340, 488] on td "15" at bounding box center [339, 492] width 25 height 29
click at [636, 305] on div "Date d'envoi 18/09/2025 à 17:30" at bounding box center [647, 281] width 627 height 53
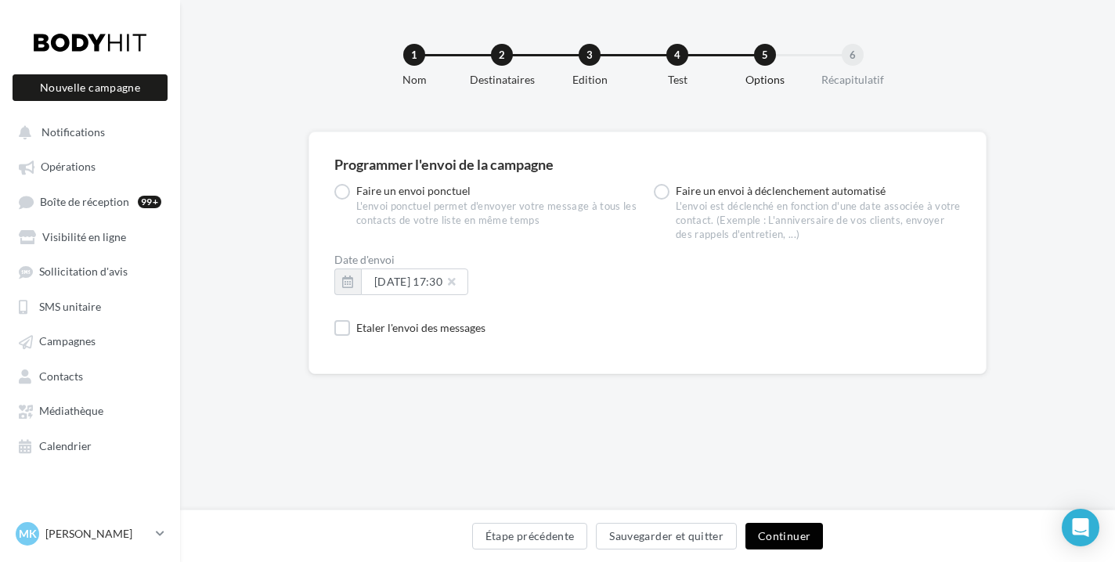
click at [790, 541] on button "Continuer" at bounding box center [785, 536] width 78 height 27
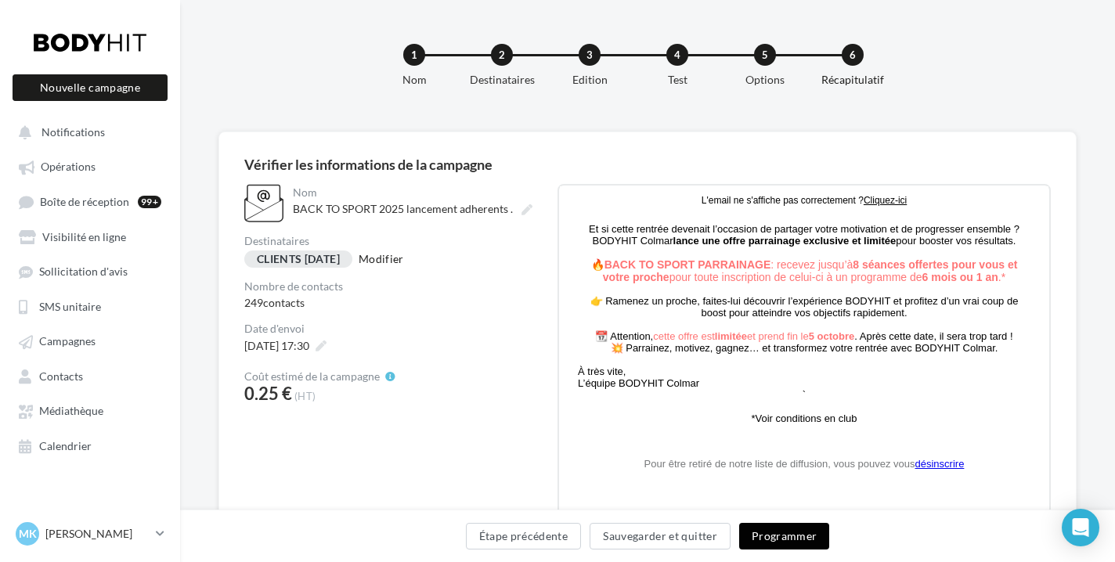
click at [786, 530] on button "Programmer" at bounding box center [784, 536] width 91 height 27
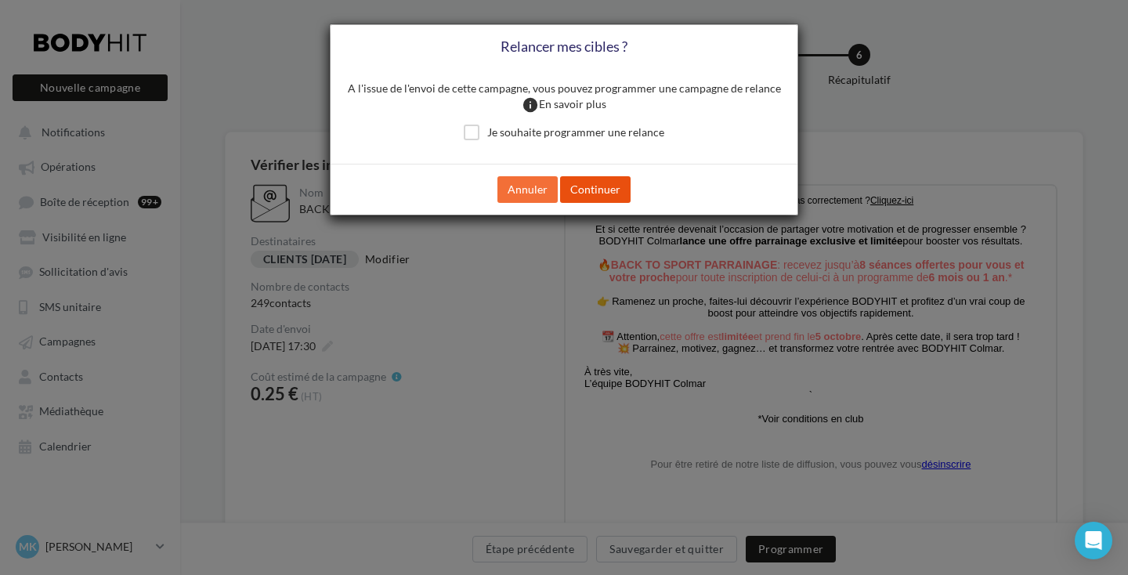
click at [602, 181] on button "Continuer" at bounding box center [595, 189] width 70 height 27
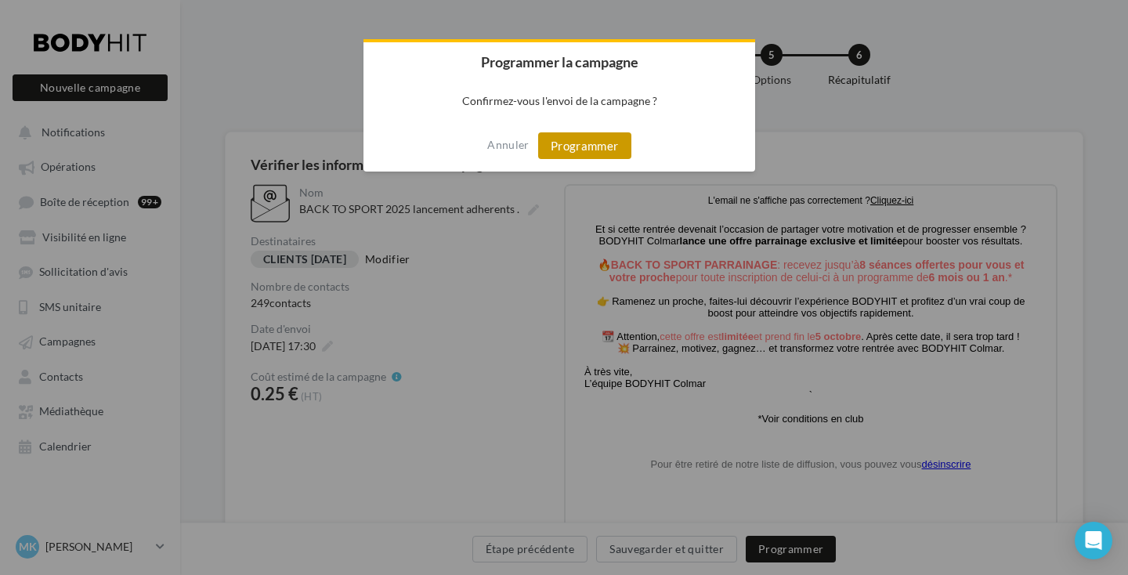
click at [576, 152] on button "Programmer" at bounding box center [584, 145] width 93 height 27
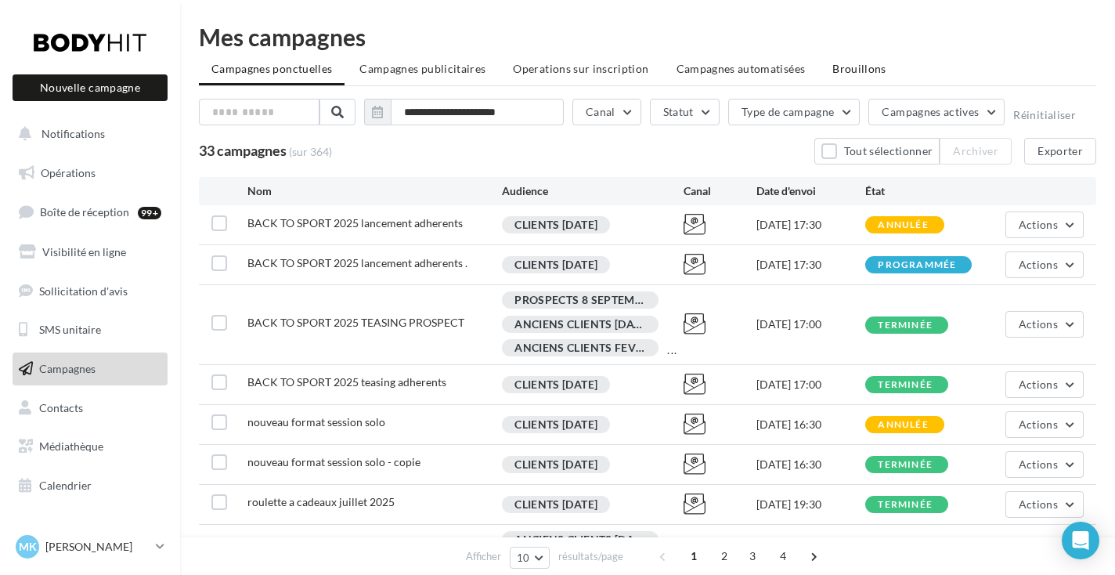
click at [849, 63] on span "Brouillons" at bounding box center [860, 68] width 54 height 13
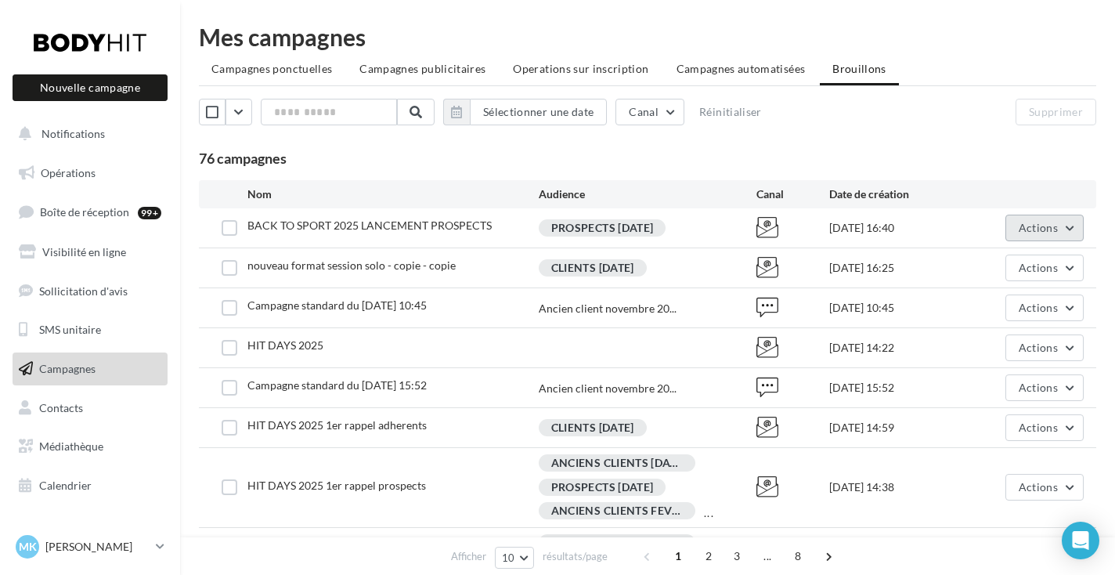
click at [1025, 236] on button "Actions" at bounding box center [1045, 228] width 78 height 27
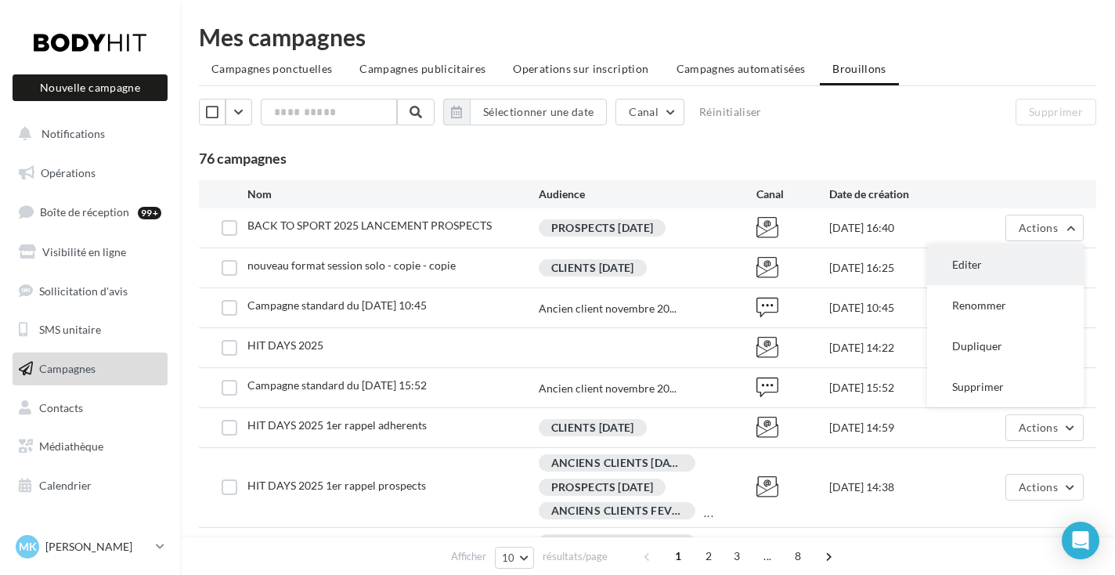
click at [991, 279] on button "Editer" at bounding box center [1005, 264] width 157 height 41
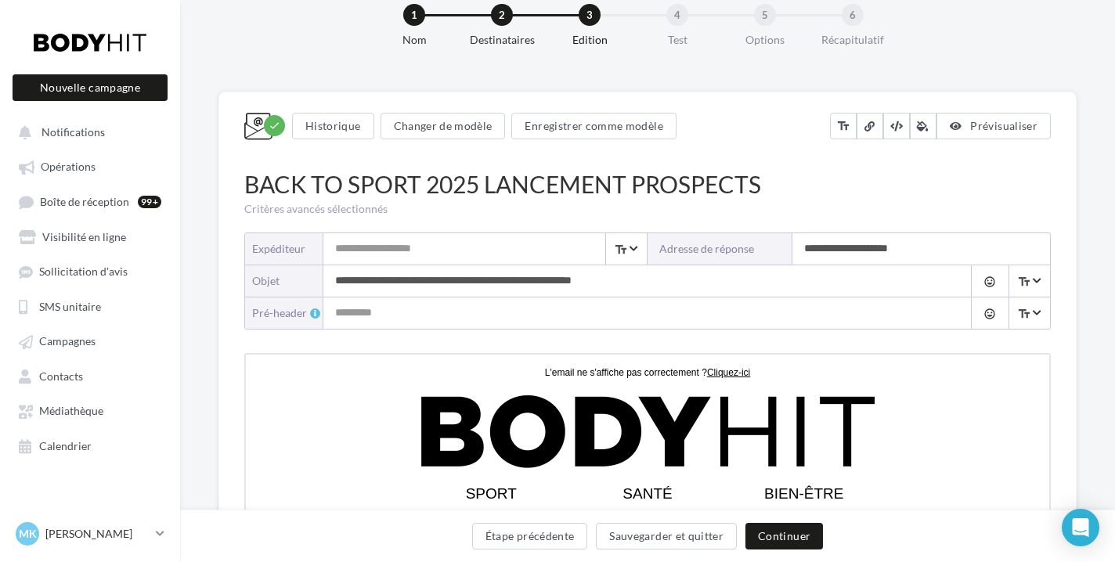
scroll to position [26, 0]
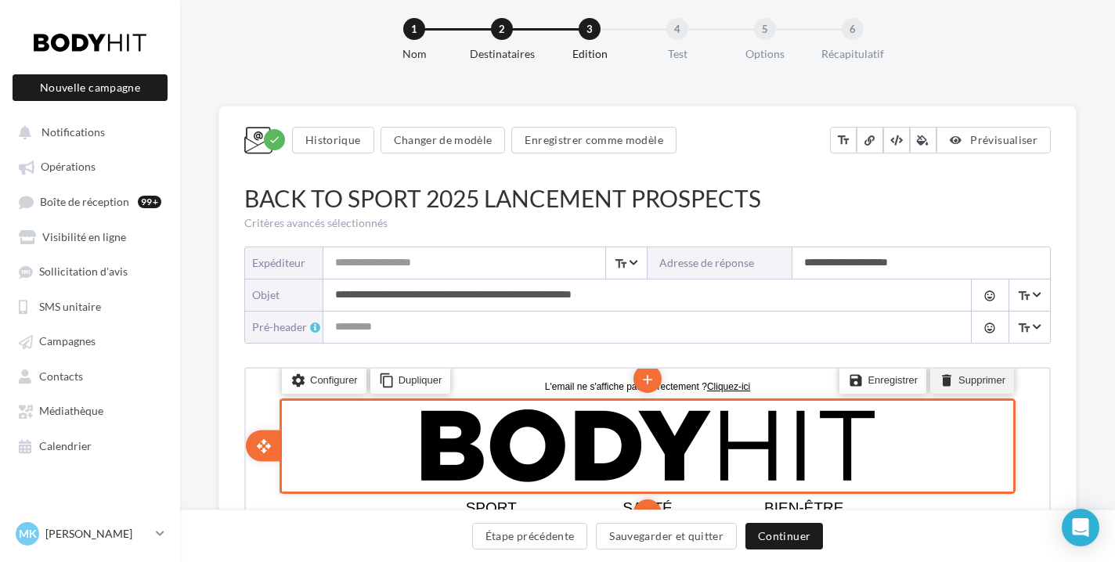
click at [982, 381] on li "delete Supprimer" at bounding box center [971, 378] width 84 height 27
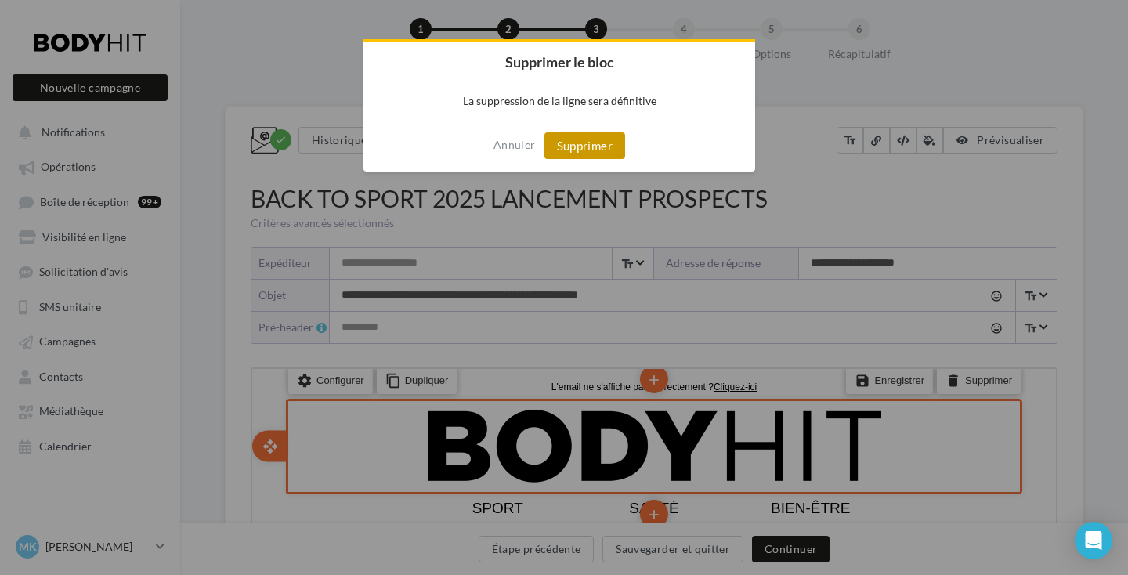
click at [604, 148] on button "Supprimer" at bounding box center [584, 145] width 81 height 27
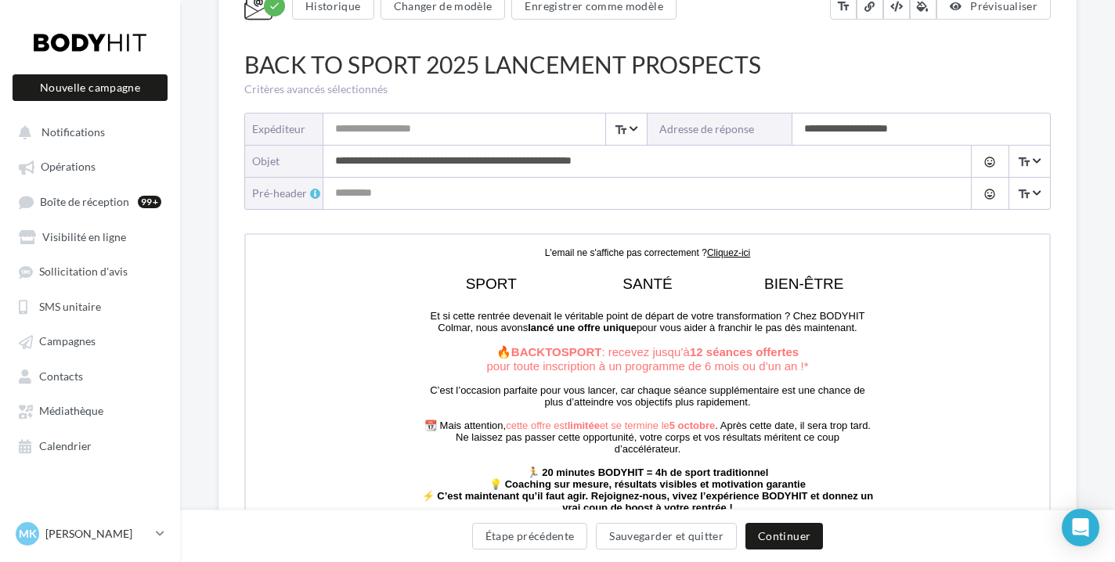
scroll to position [173, 0]
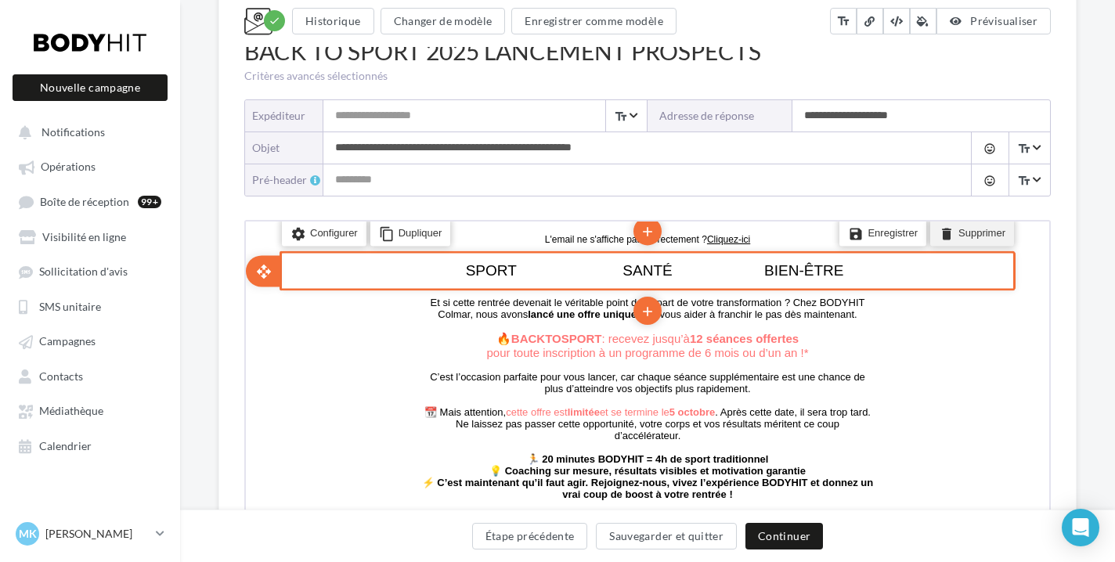
click at [965, 233] on li "delete Supprimer" at bounding box center [971, 231] width 84 height 27
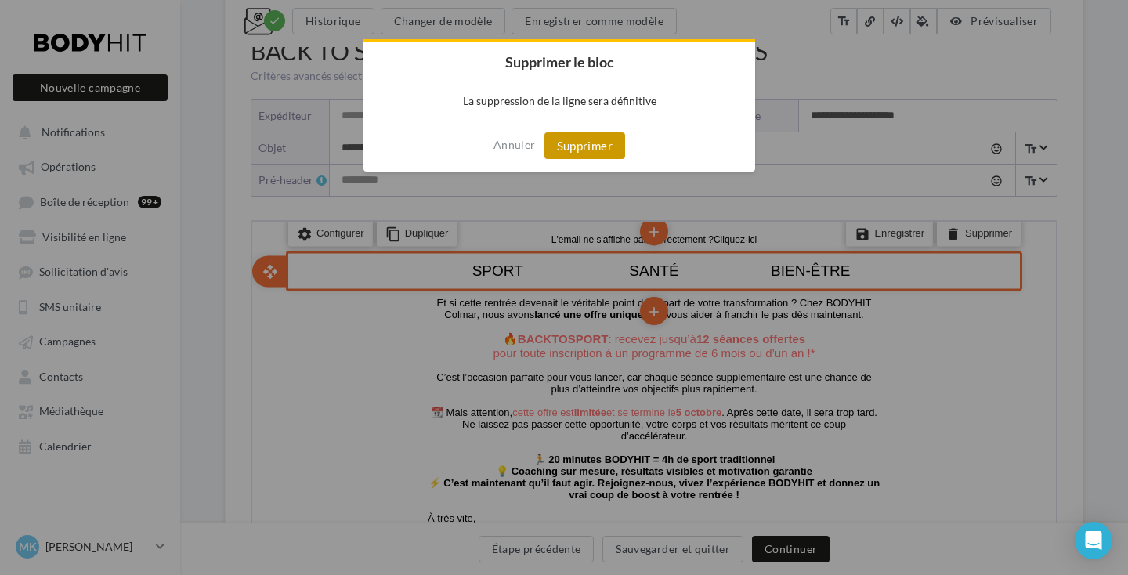
click at [591, 137] on button "Supprimer" at bounding box center [584, 145] width 81 height 27
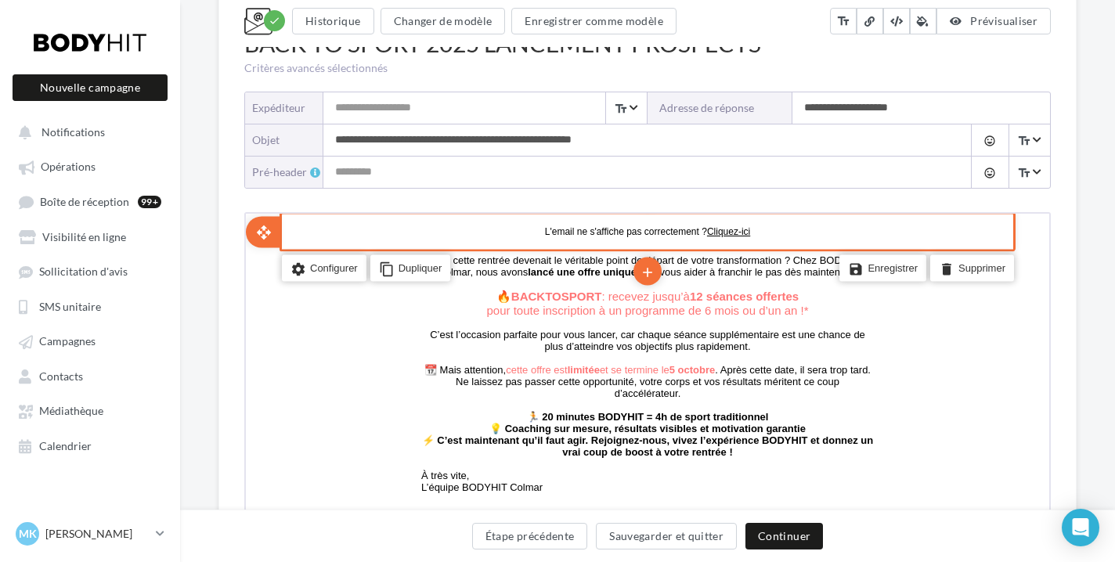
scroll to position [181, 2]
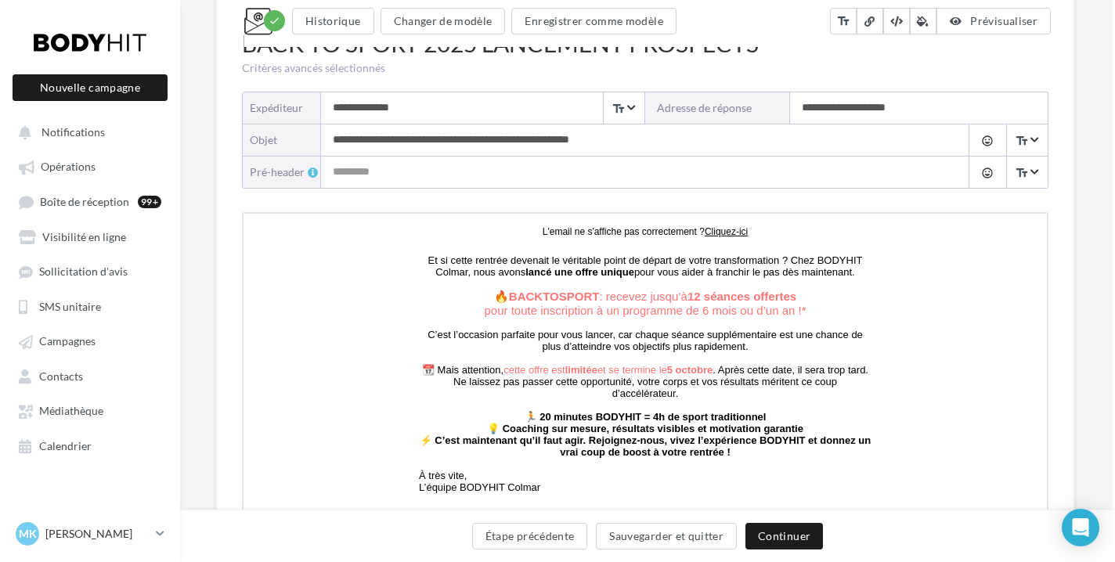
type input "**********"
click at [1072, 224] on div "**********" at bounding box center [645, 311] width 858 height 721
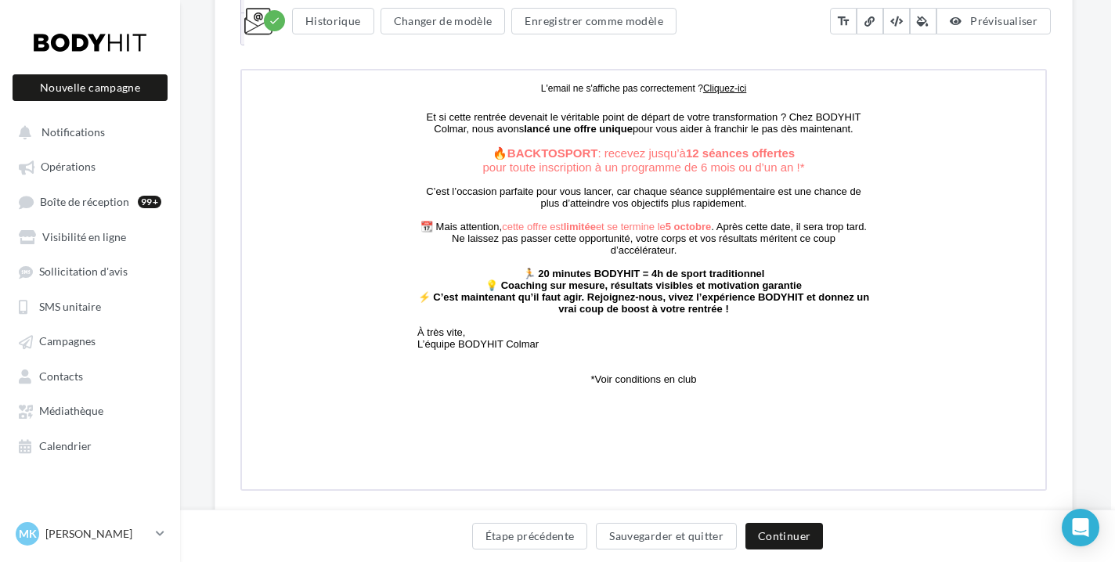
scroll to position [327, 4]
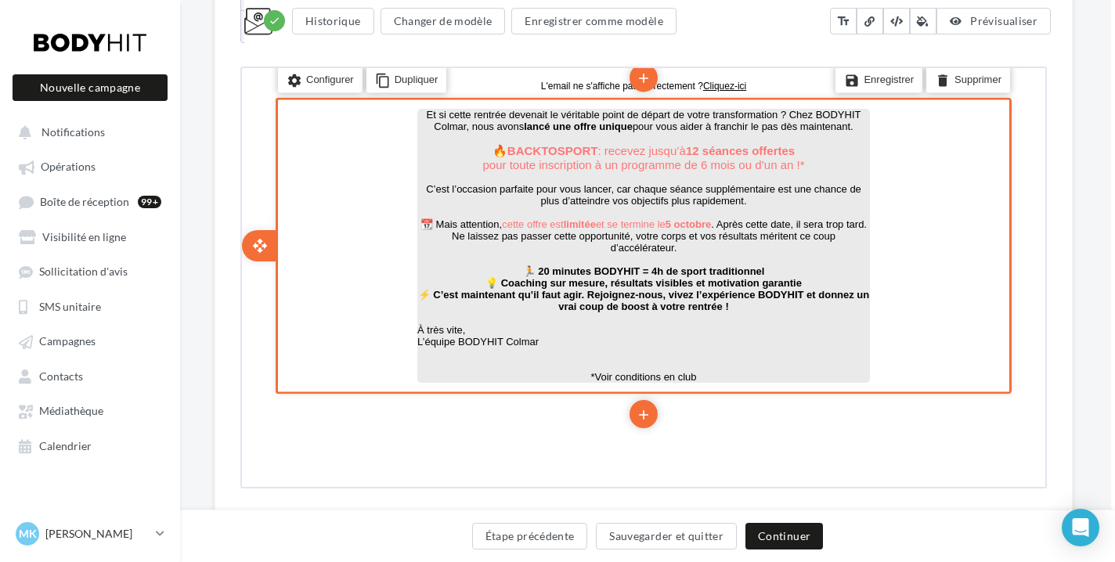
click at [753, 310] on p "⚡ C’est maintenant qu’il faut agir. Rejoignez-nous, vivez l’expérience BODYHIT …" at bounding box center [642, 298] width 453 height 23
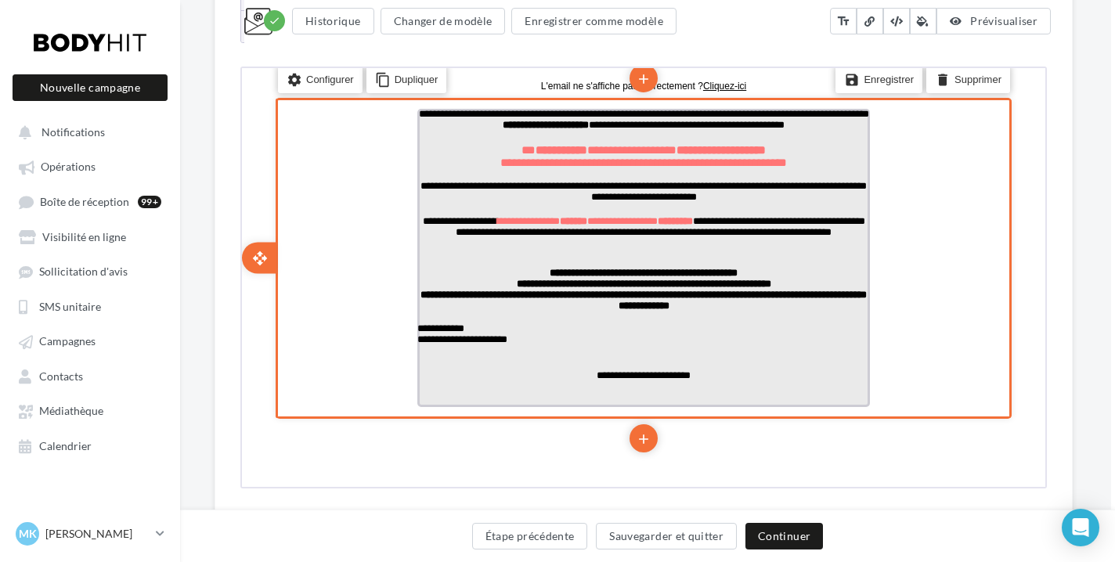
click at [743, 309] on p "**********" at bounding box center [642, 298] width 453 height 22
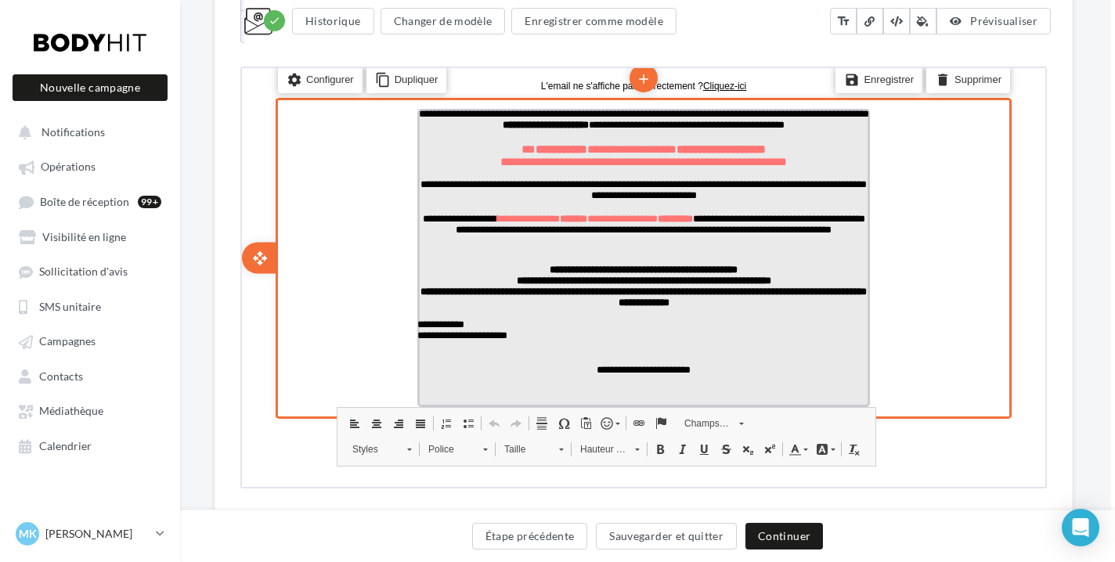
click at [739, 306] on p "**********" at bounding box center [642, 295] width 453 height 22
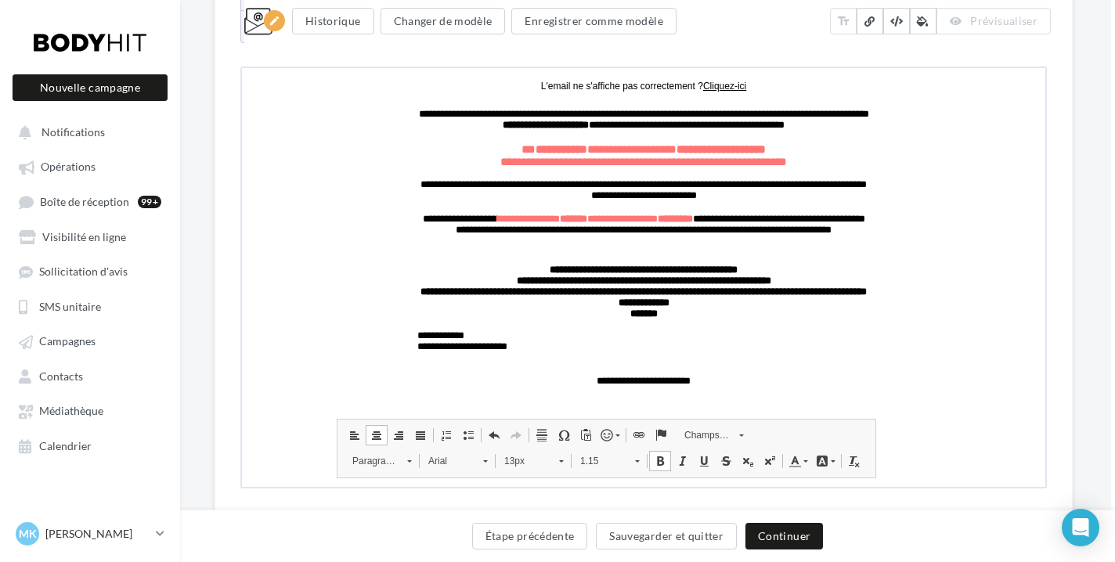
click at [1078, 276] on div "**********" at bounding box center [643, 191] width 935 height 772
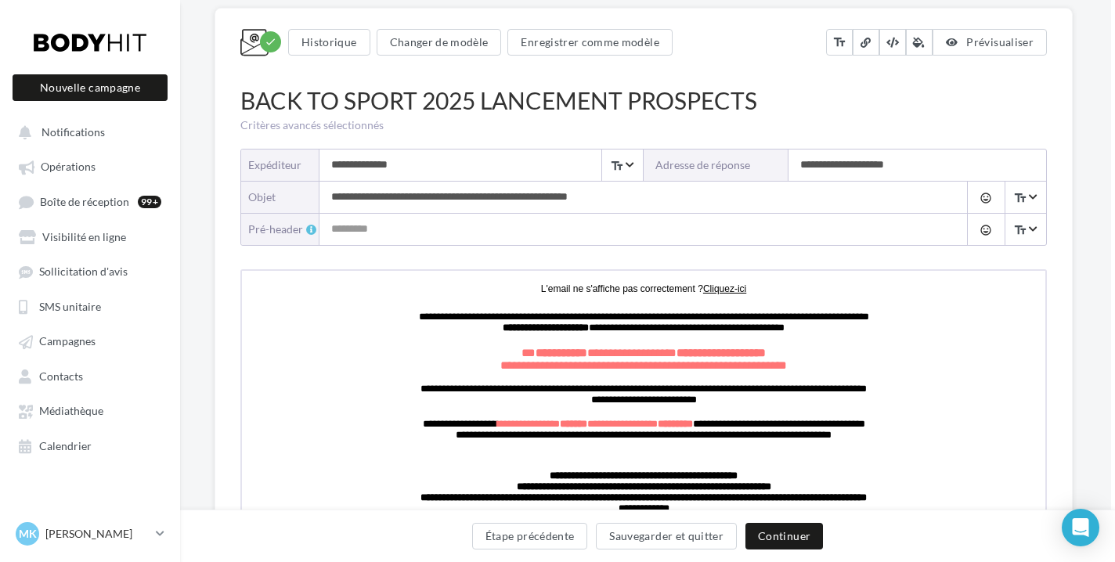
scroll to position [391, 4]
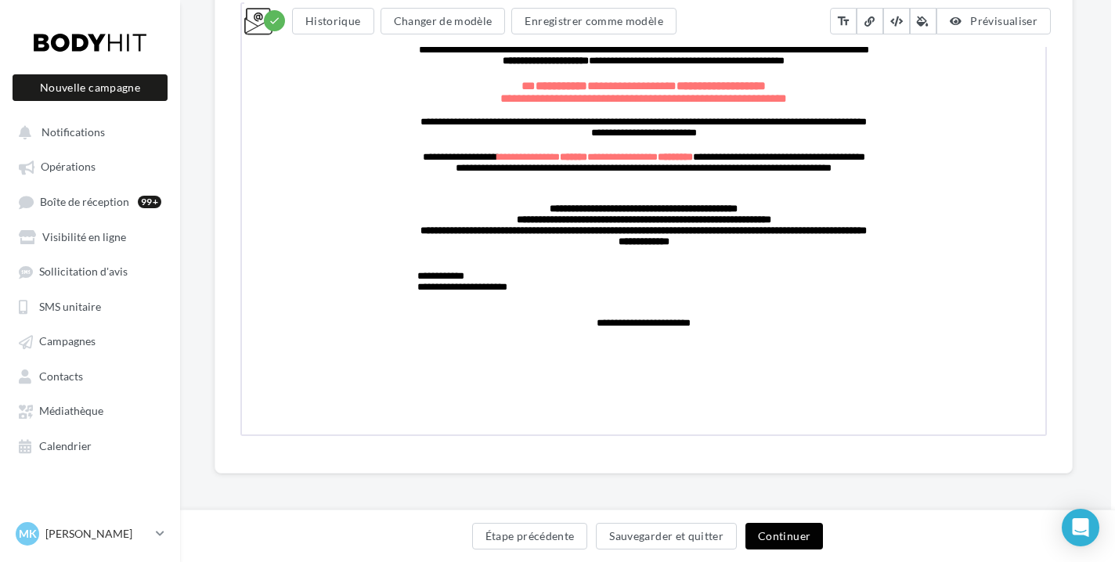
click at [771, 523] on button "Continuer" at bounding box center [785, 536] width 78 height 27
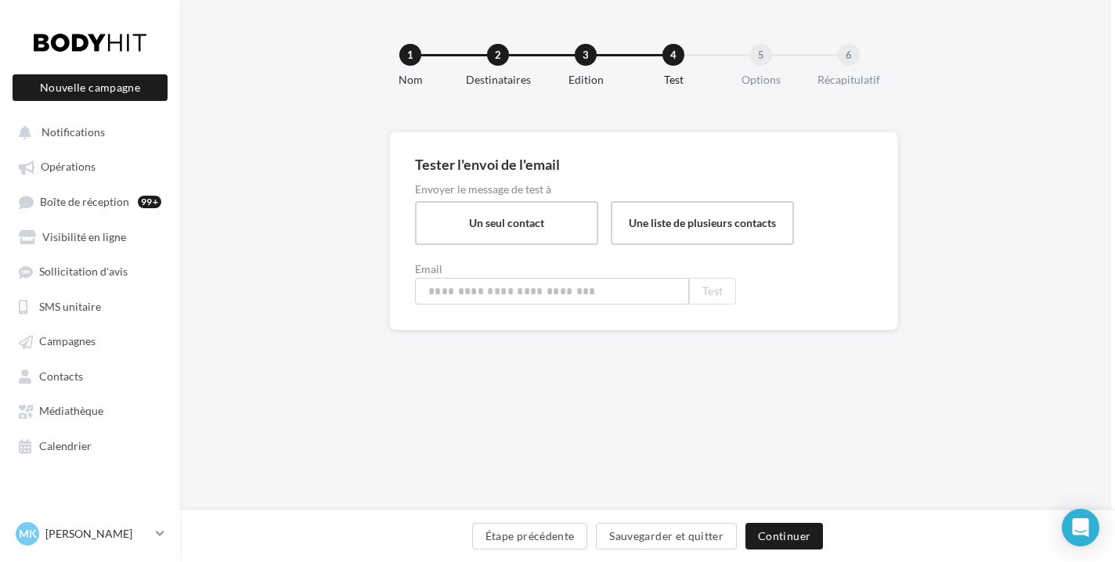
type input "**********"
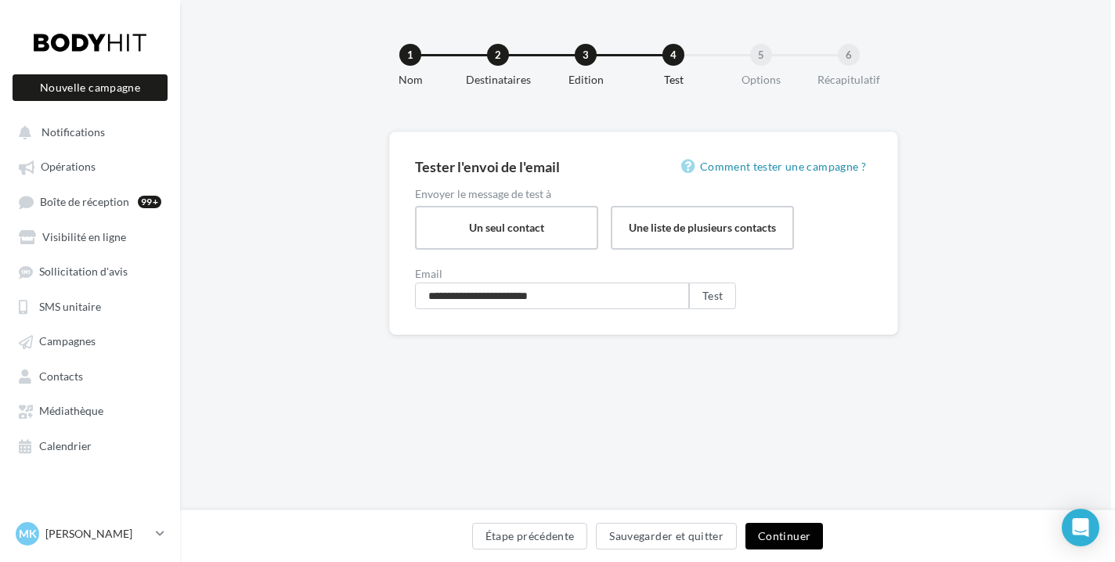
click at [752, 526] on button "Continuer" at bounding box center [785, 536] width 78 height 27
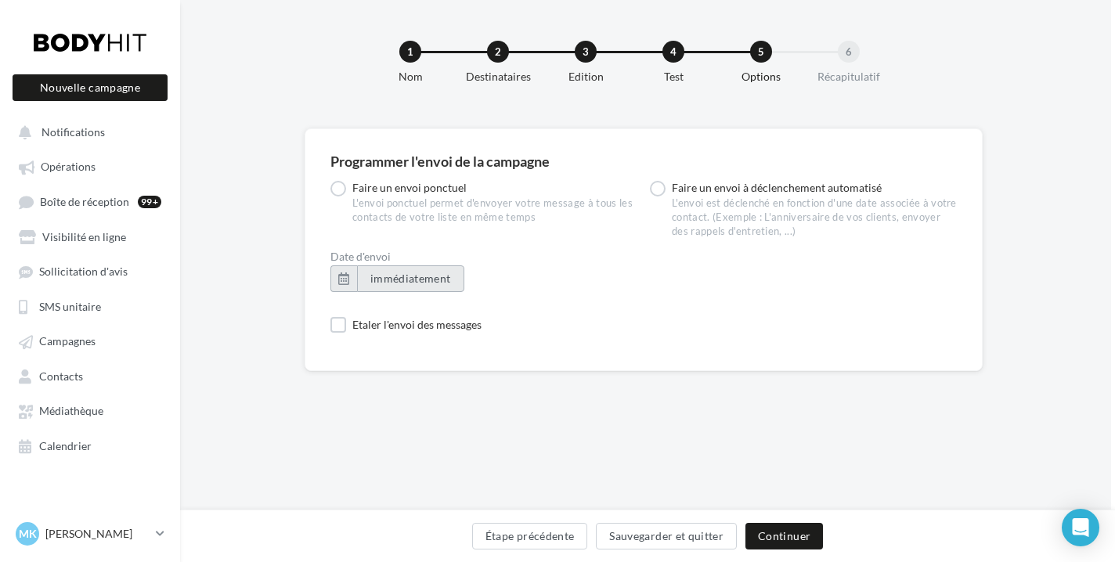
click at [391, 272] on span "immédiatement" at bounding box center [410, 278] width 81 height 13
click at [732, 425] on div "Programmer l'envoi de la campagne Faire un envoi ponctuel L'envoi ponctuel perm…" at bounding box center [643, 392] width 935 height 528
click at [775, 542] on button "Continuer" at bounding box center [785, 536] width 78 height 27
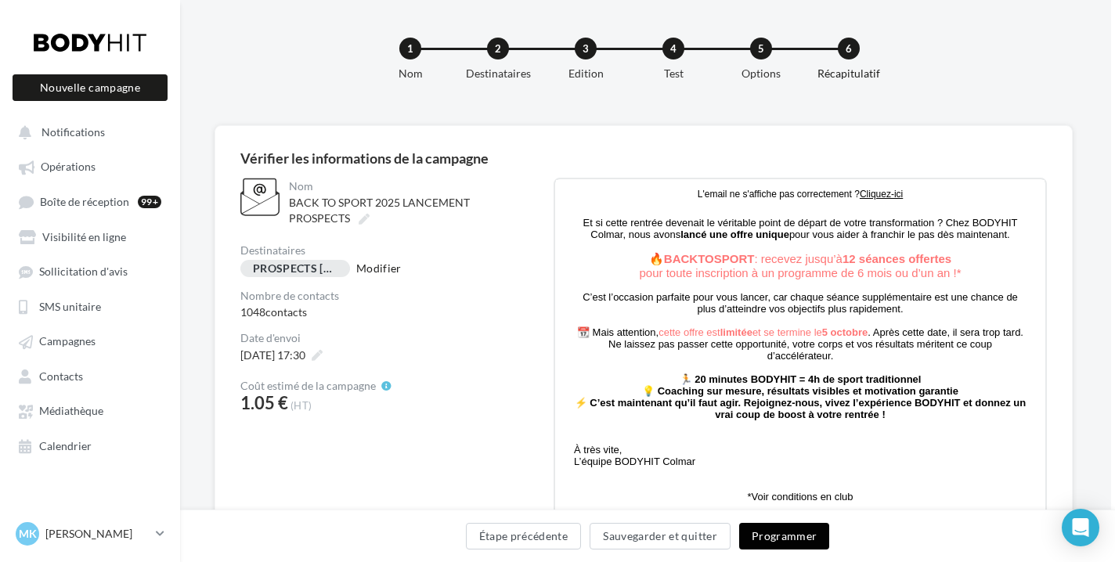
scroll to position [7, 5]
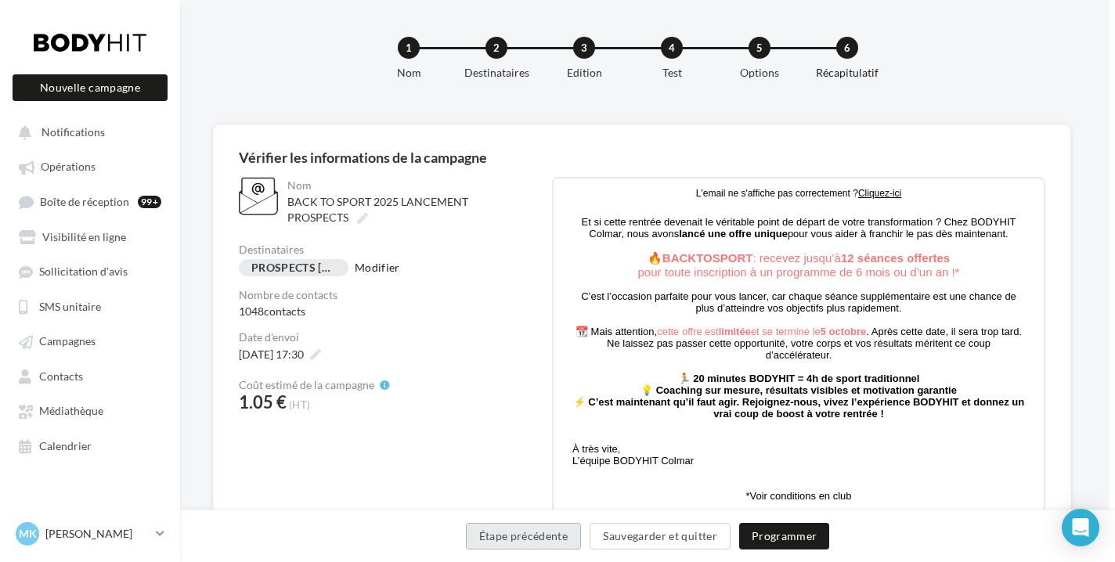
click at [501, 540] on button "Étape précédente" at bounding box center [524, 536] width 116 height 27
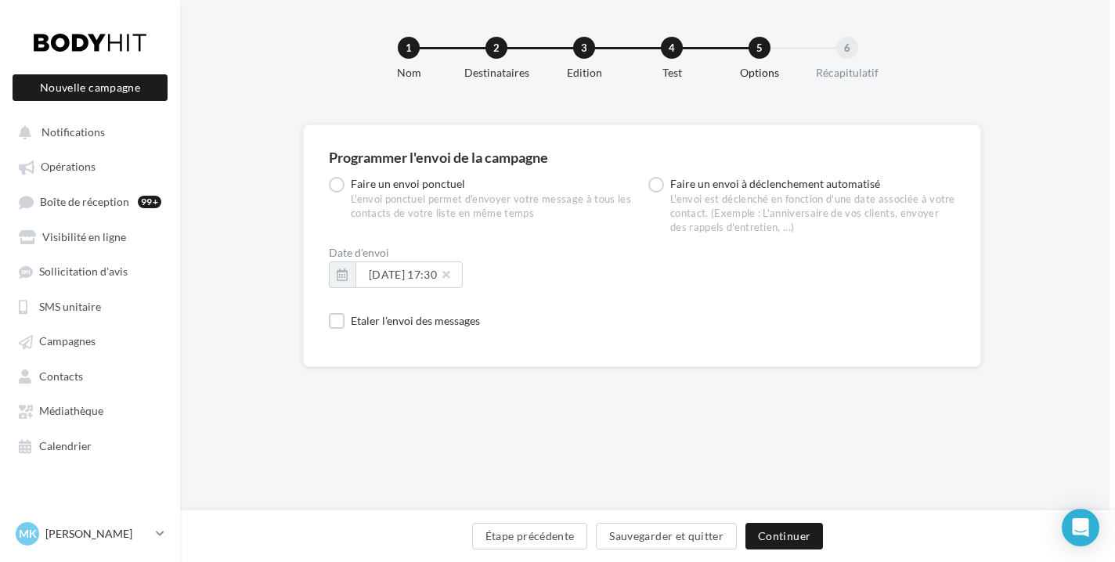
click at [501, 540] on button "Étape précédente" at bounding box center [530, 536] width 116 height 27
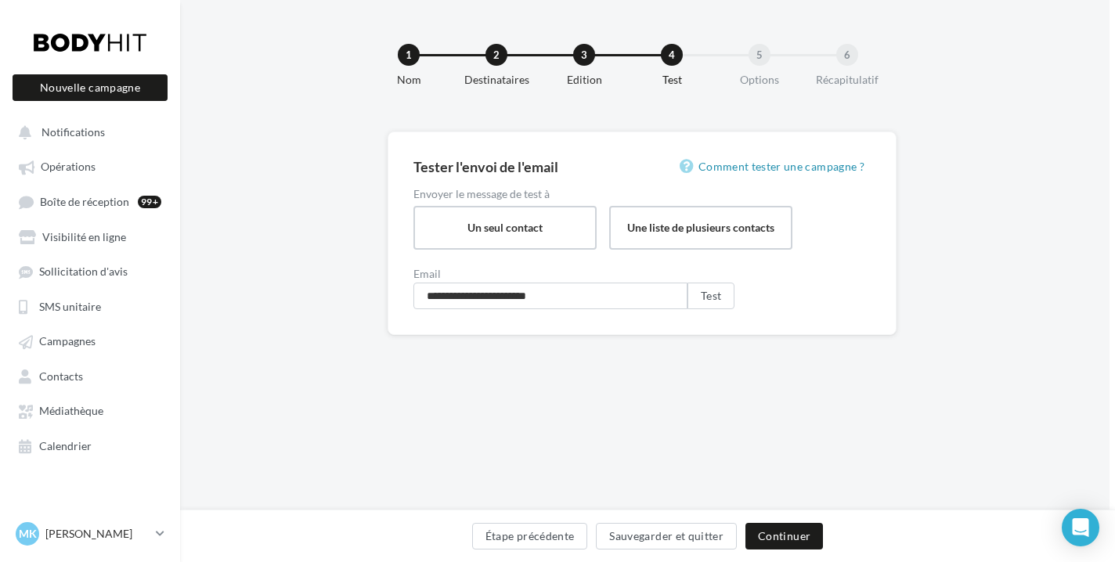
scroll to position [3, 5]
click at [501, 540] on button "Étape précédente" at bounding box center [530, 536] width 116 height 27
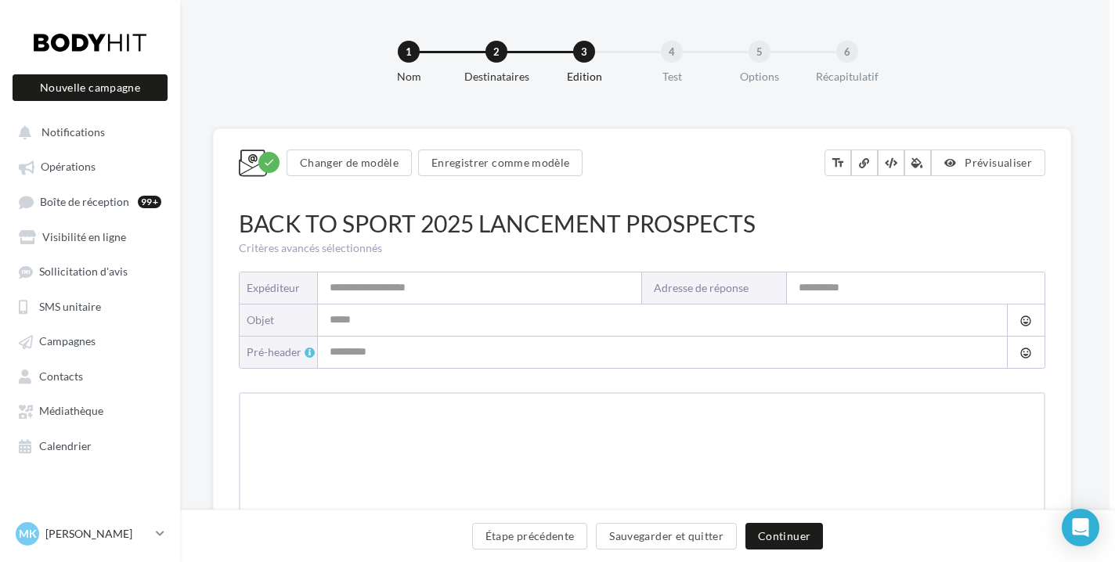
type input "**********"
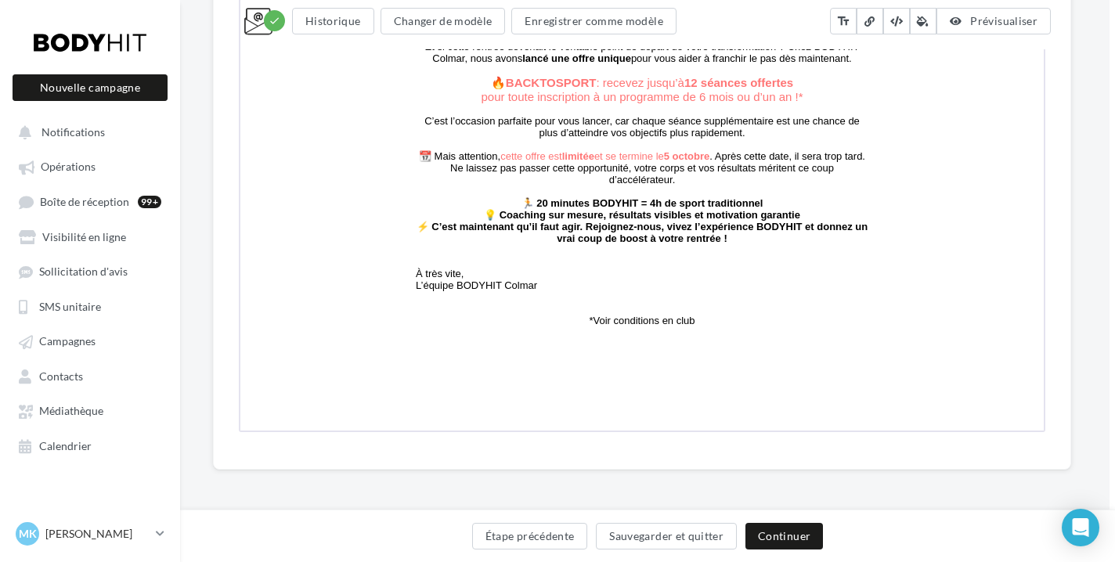
scroll to position [396, 5]
click at [508, 533] on button "Étape précédente" at bounding box center [530, 536] width 116 height 27
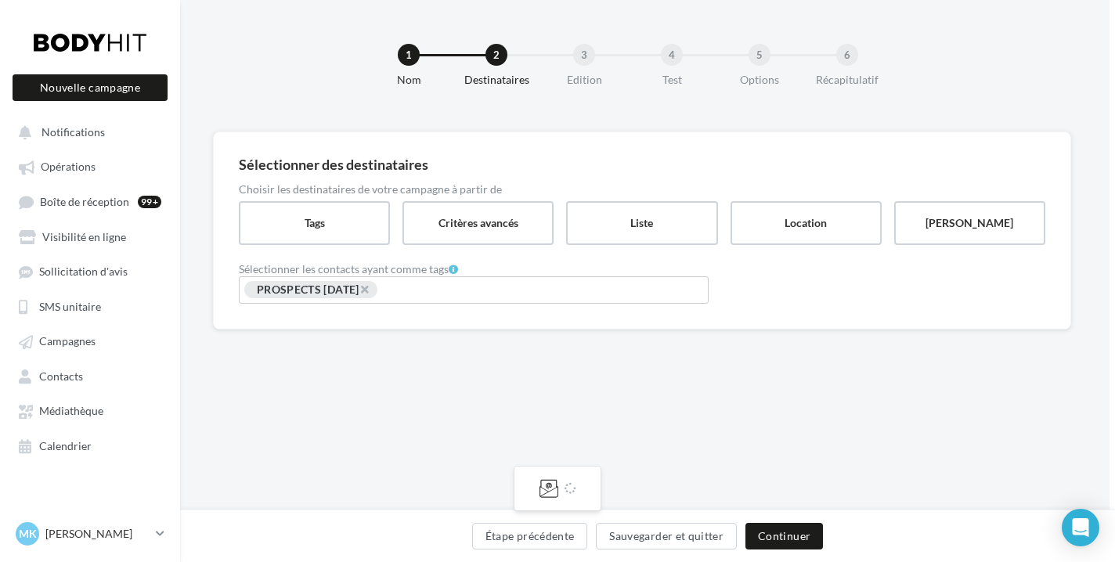
scroll to position [3, 5]
click at [369, 285] on span "×" at bounding box center [364, 289] width 9 height 15
click at [379, 286] on input "Rechercher ou sélectionner un tag" at bounding box center [474, 289] width 462 height 18
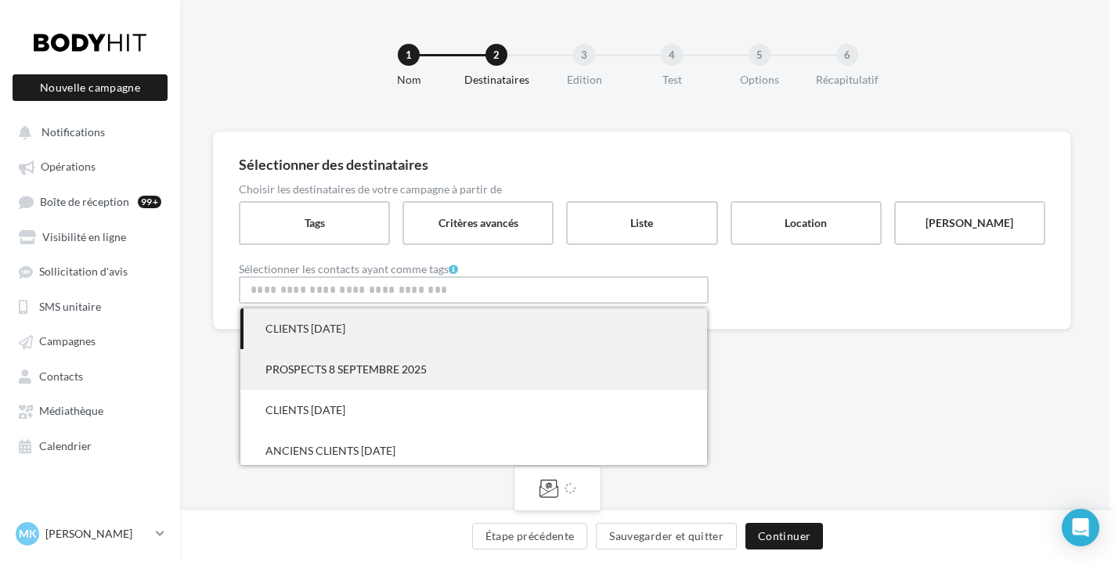
click at [342, 371] on span "PROSPECTS 8 SEPTEMBRE 2025" at bounding box center [346, 369] width 161 height 13
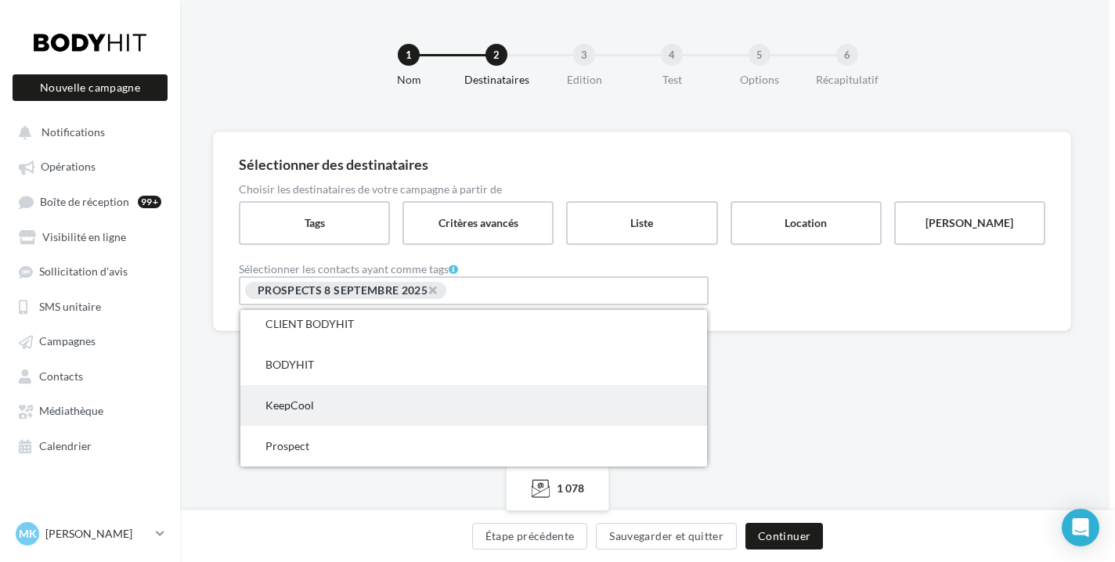
click at [392, 389] on span "KeepCool" at bounding box center [473, 405] width 467 height 41
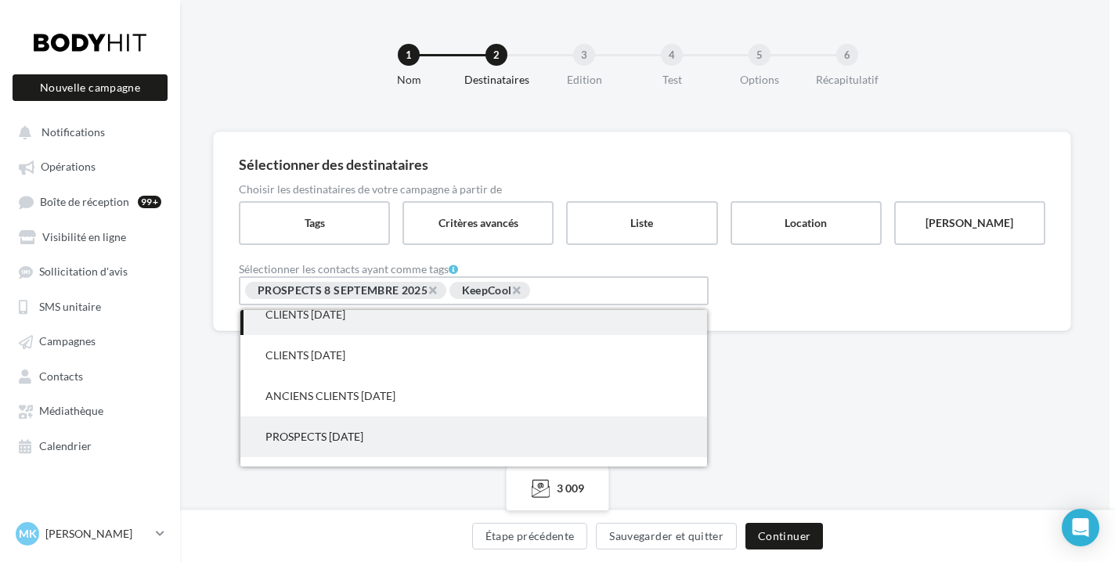
scroll to position [2, 0]
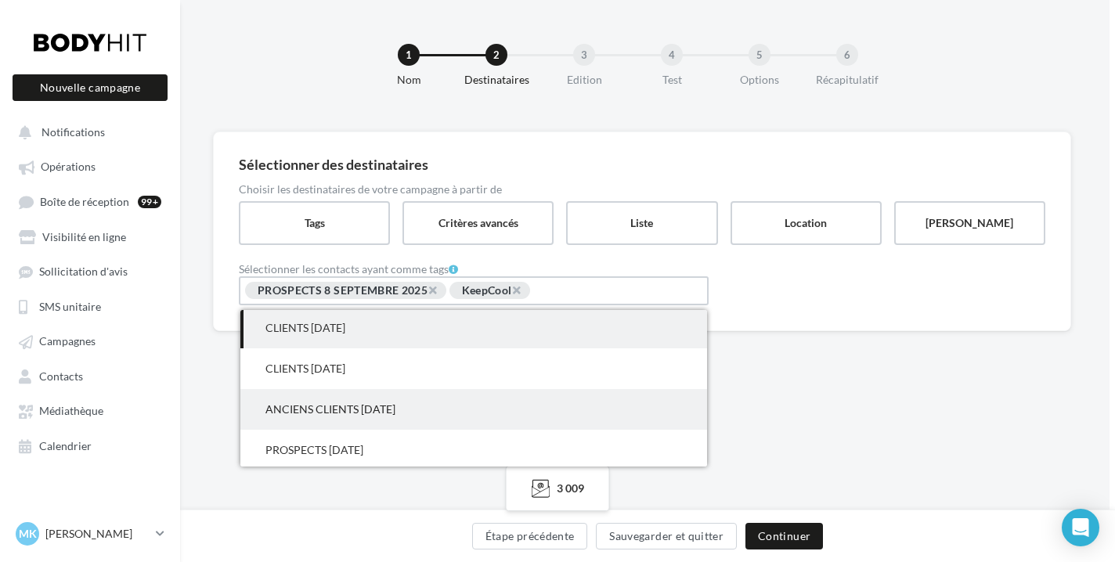
click at [415, 413] on span "ANCIENS CLIENTS 26/05/25" at bounding box center [473, 409] width 467 height 41
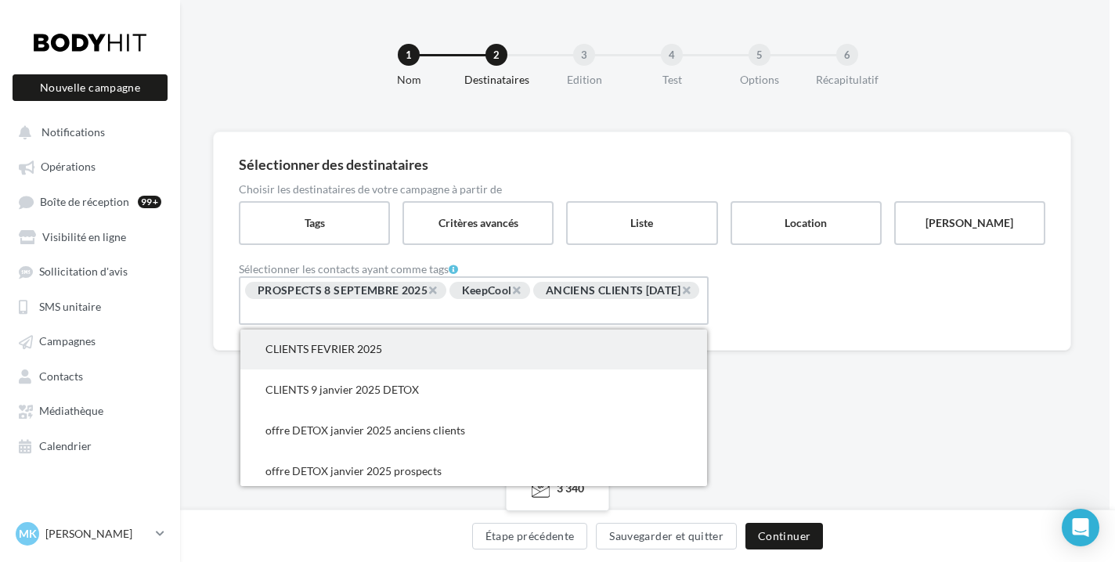
scroll to position [246, 0]
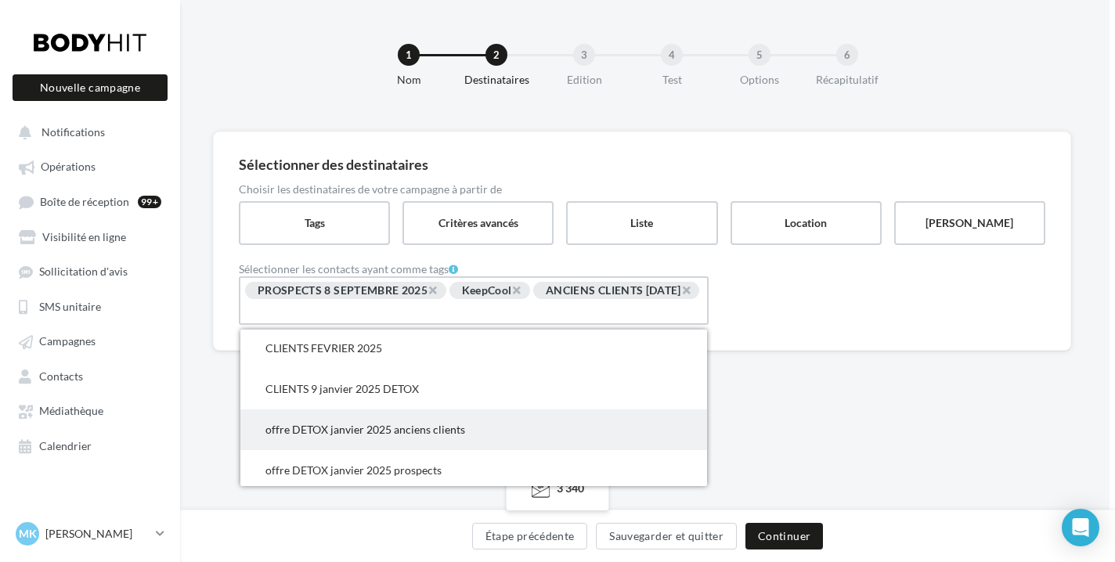
click at [468, 420] on span "offre DETOX janvier 2025 anciens clients" at bounding box center [473, 430] width 467 height 41
click at [475, 452] on span "offre DETOX janvier 2025 prospects" at bounding box center [473, 431] width 467 height 41
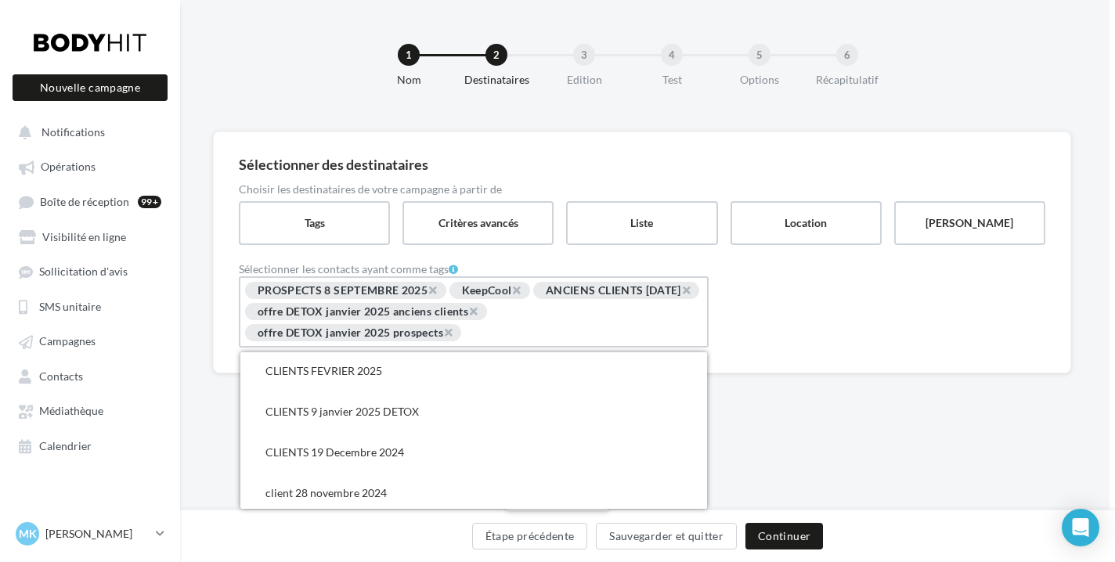
click at [819, 375] on div "Sélectionner des destinataires Choisir les destinataires de votre campagne à pa…" at bounding box center [642, 278] width 935 height 292
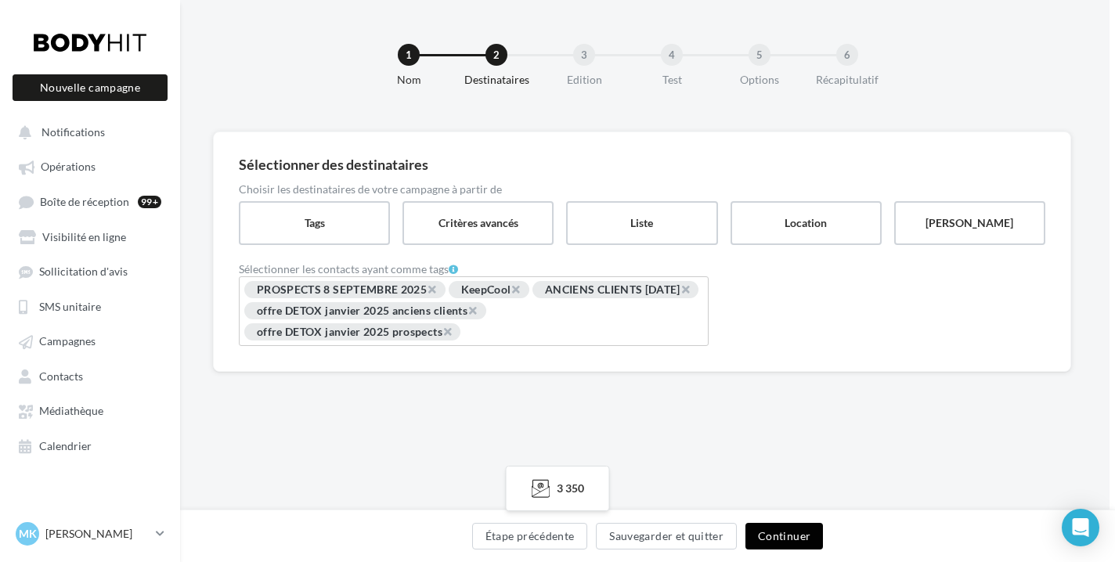
click at [770, 529] on button "Continuer" at bounding box center [785, 536] width 78 height 27
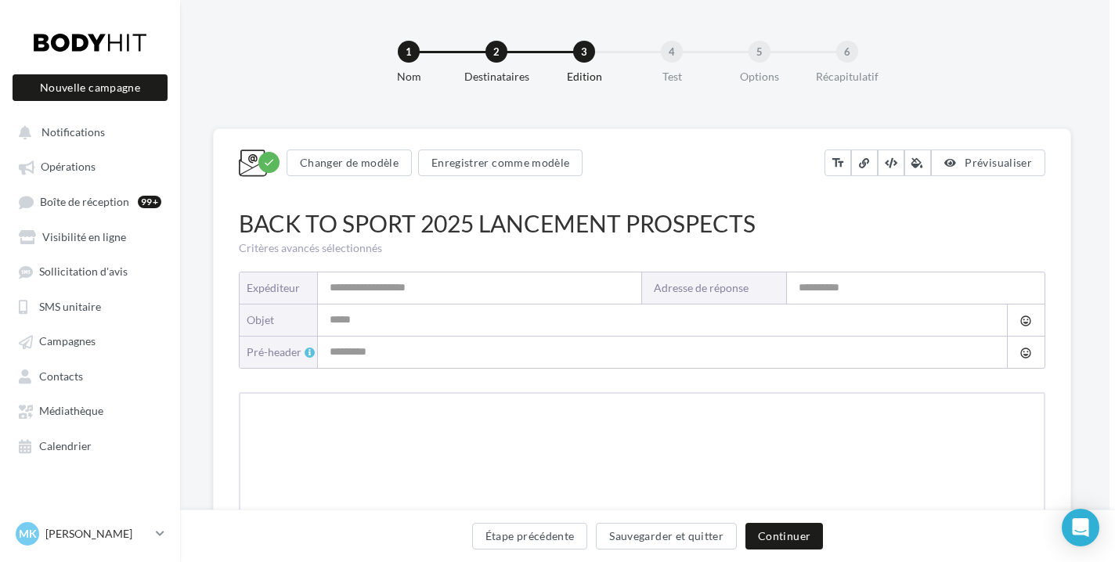
type input "**********"
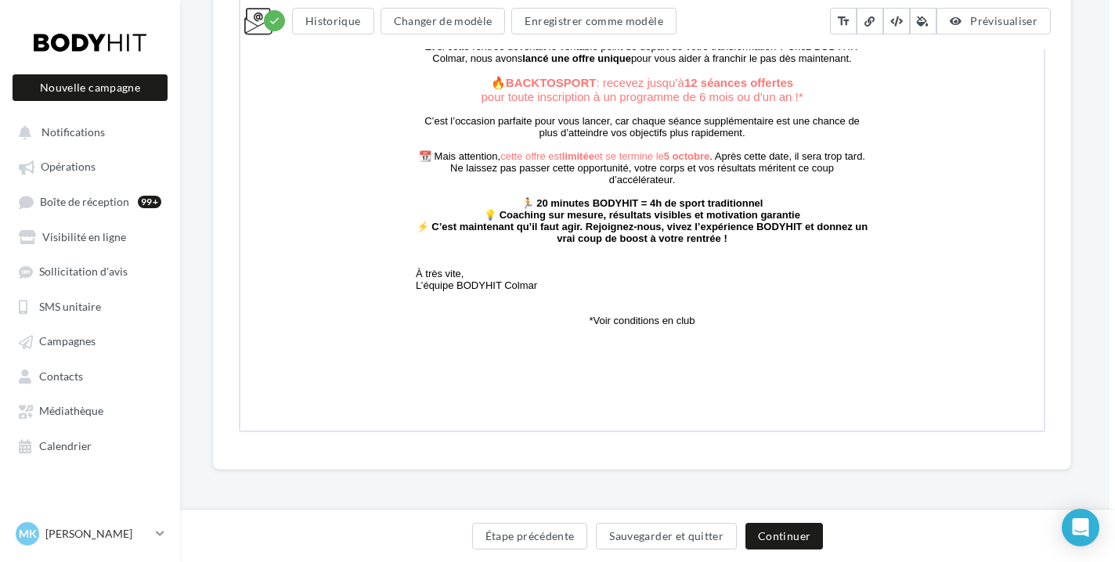
scroll to position [396, 5]
click at [810, 529] on button "Continuer" at bounding box center [785, 536] width 78 height 27
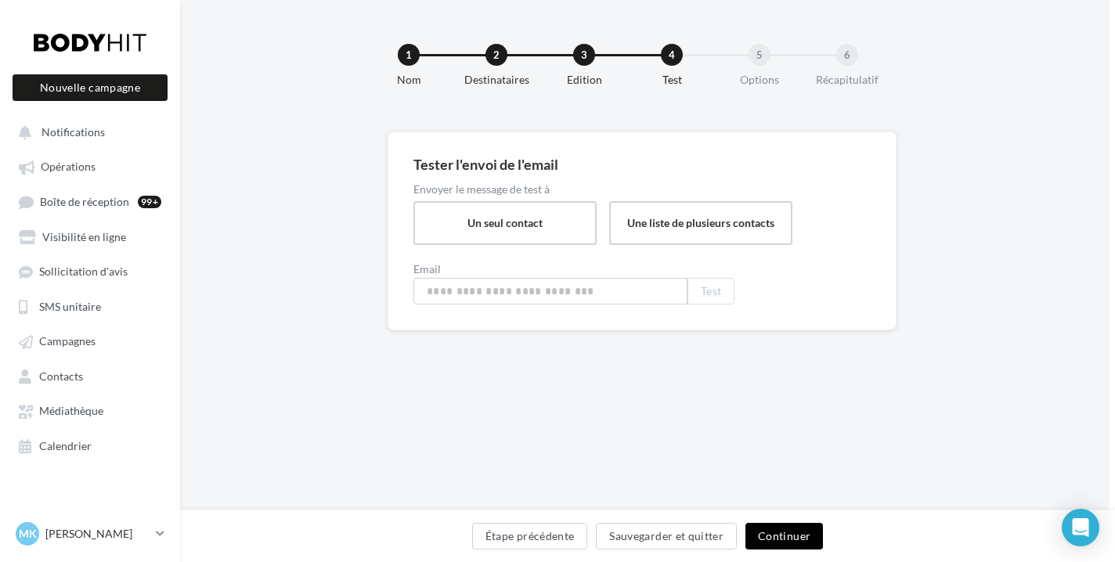
type input "**********"
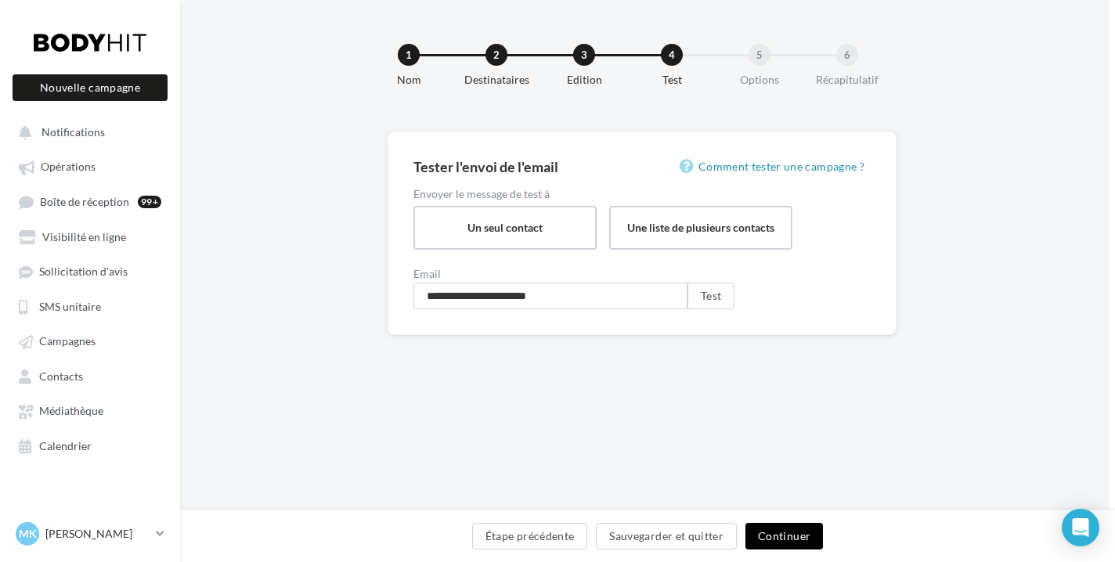
click at [802, 538] on button "Continuer" at bounding box center [785, 536] width 78 height 27
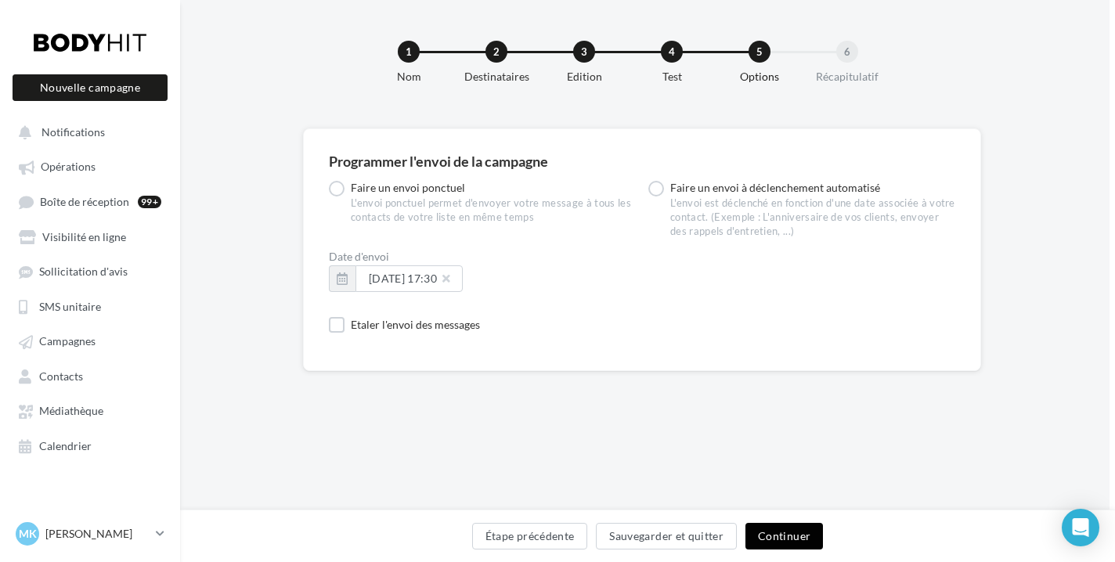
click at [793, 538] on button "Continuer" at bounding box center [785, 536] width 78 height 27
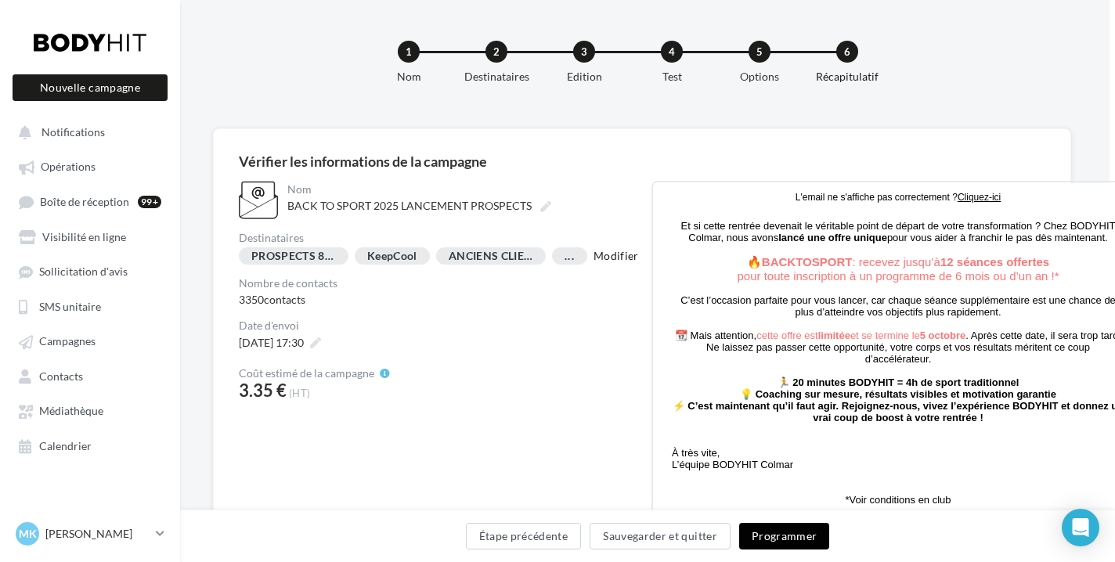
click at [782, 538] on button "Programmer" at bounding box center [784, 536] width 91 height 27
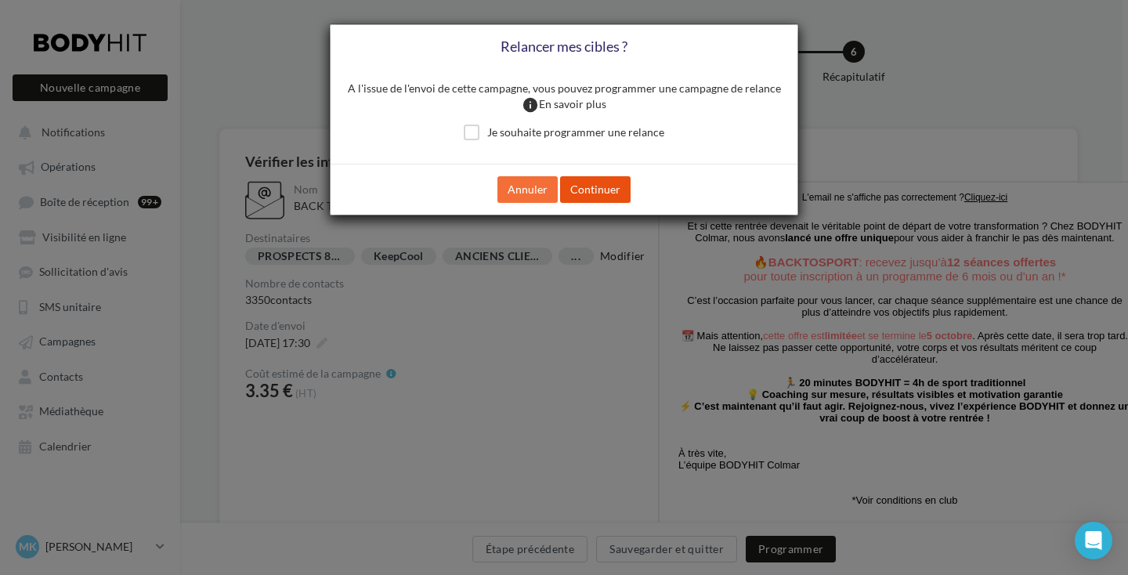
click at [608, 184] on button "Continuer" at bounding box center [595, 189] width 70 height 27
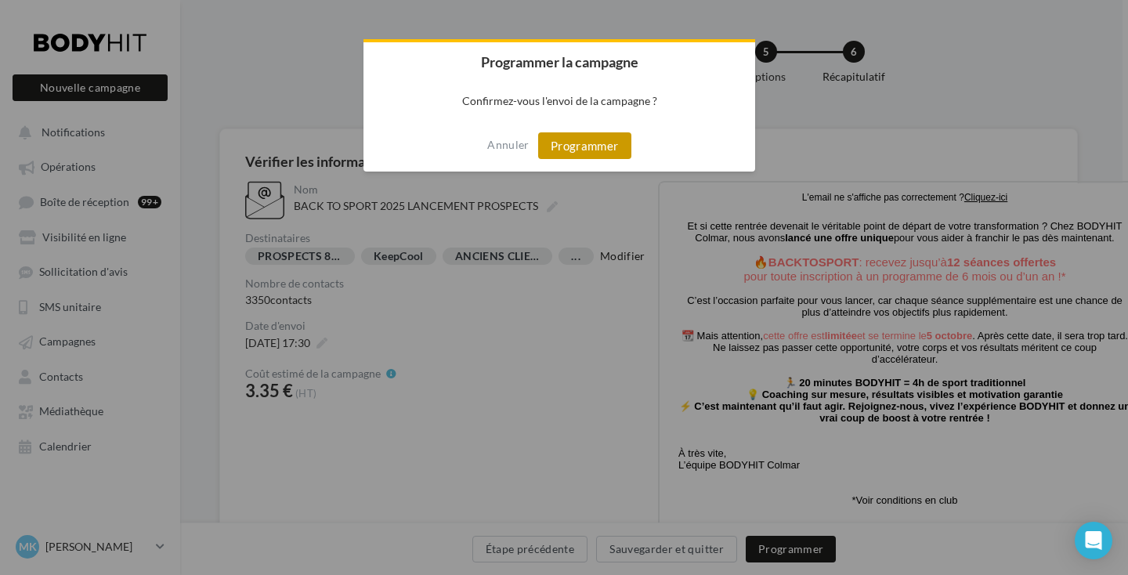
click at [594, 146] on button "Programmer" at bounding box center [584, 145] width 93 height 27
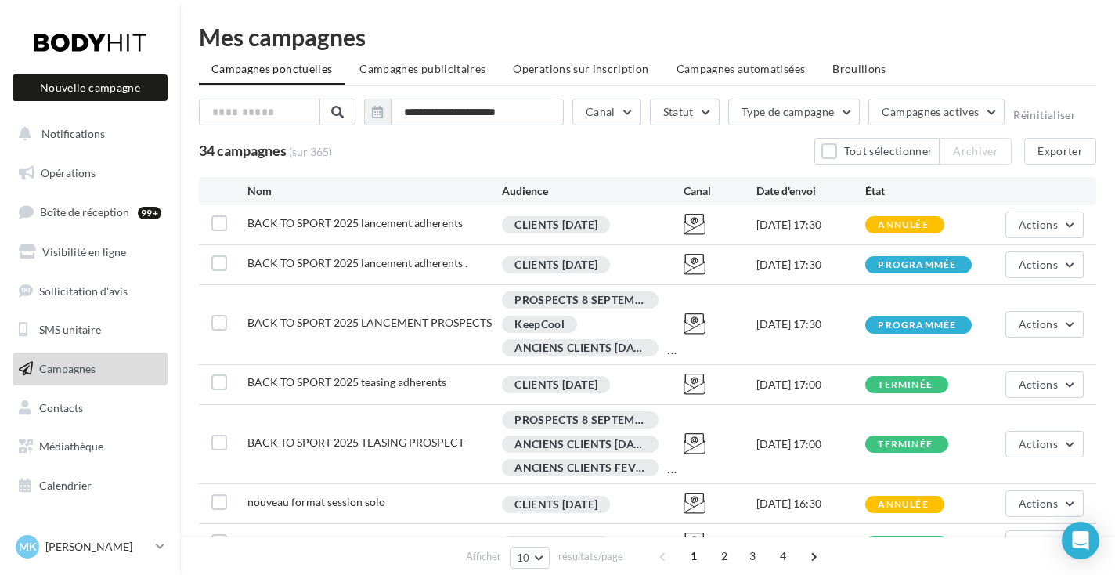
click at [106, 34] on div at bounding box center [89, 42] width 125 height 39
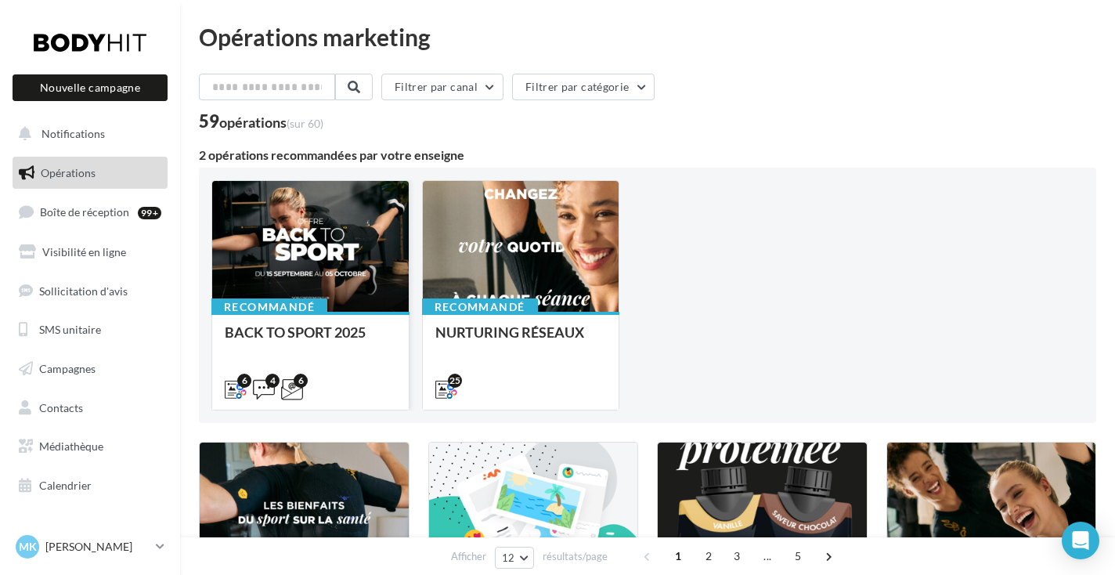
click at [304, 213] on div at bounding box center [310, 247] width 197 height 132
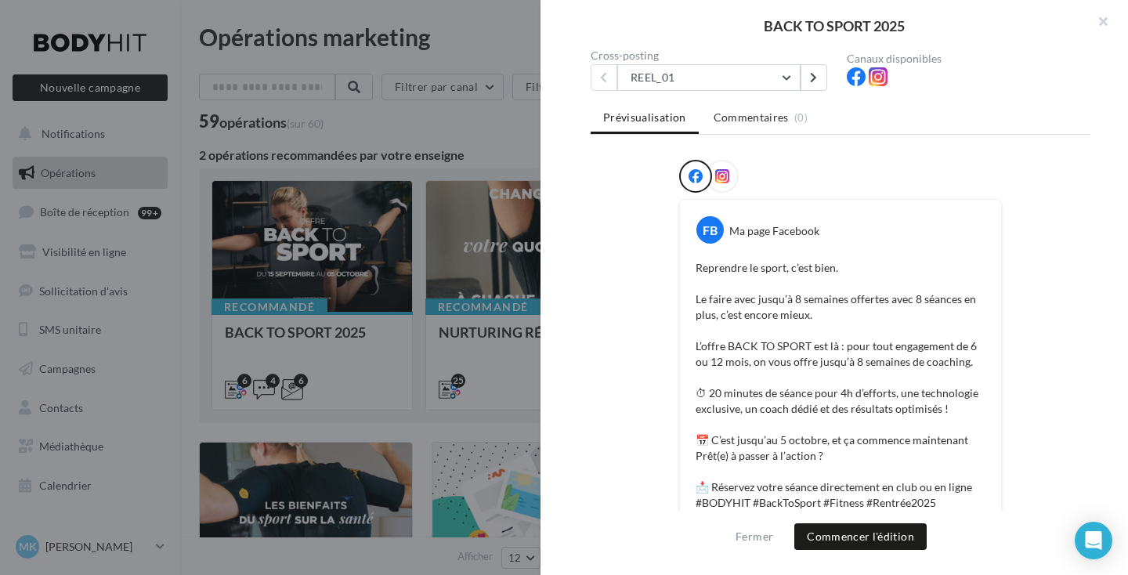
scroll to position [153, 0]
